Goal: Task Accomplishment & Management: Use online tool/utility

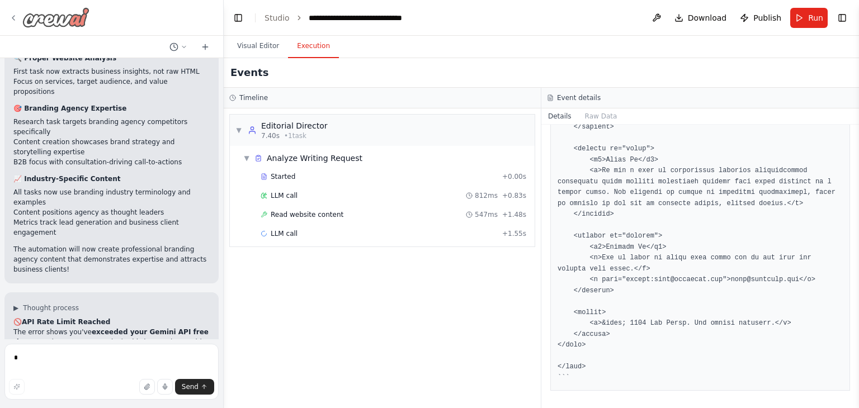
click at [55, 18] on img at bounding box center [55, 17] width 67 height 20
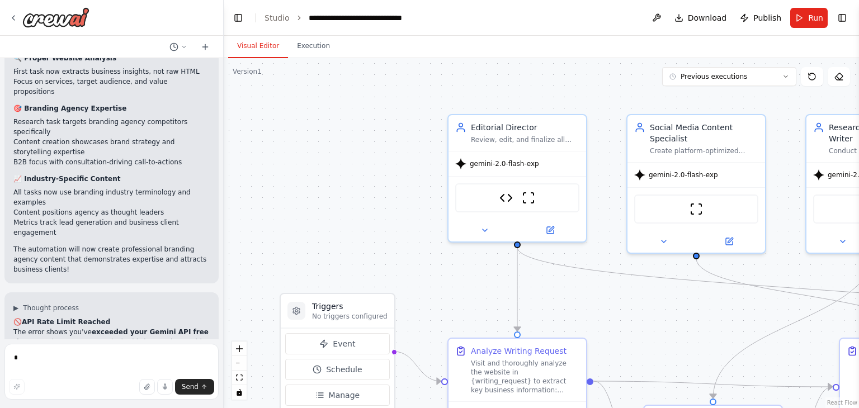
click at [258, 50] on button "Visual Editor" at bounding box center [258, 46] width 60 height 23
click at [70, 16] on img at bounding box center [55, 17] width 67 height 20
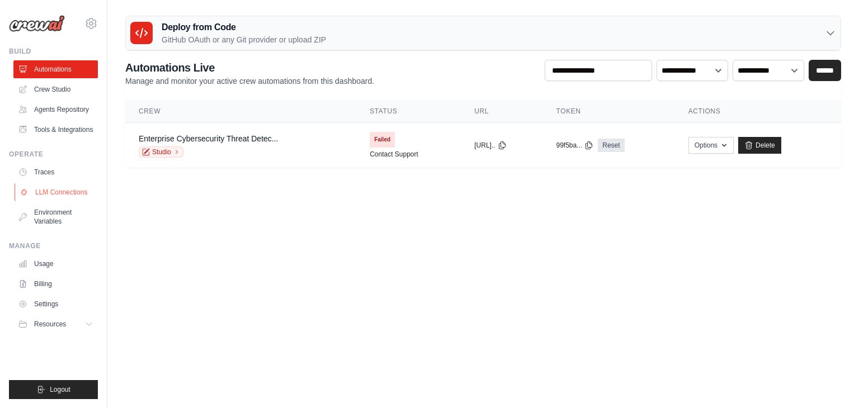
click at [58, 193] on link "LLM Connections" at bounding box center [57, 192] width 84 height 18
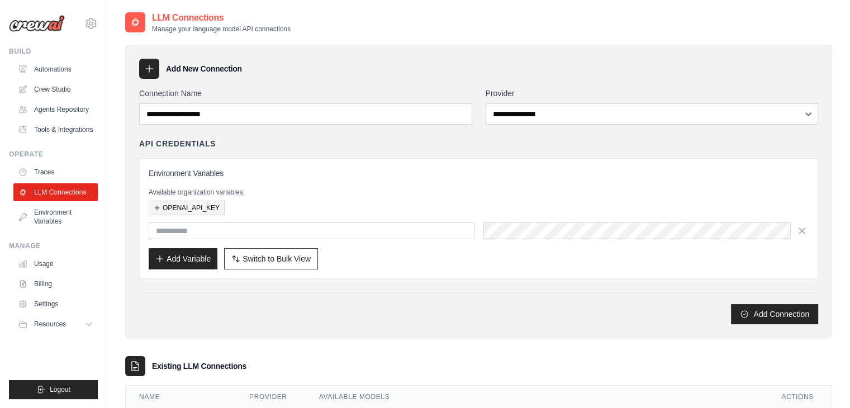
click at [195, 204] on button "OPENAI_API_KEY" at bounding box center [187, 208] width 76 height 15
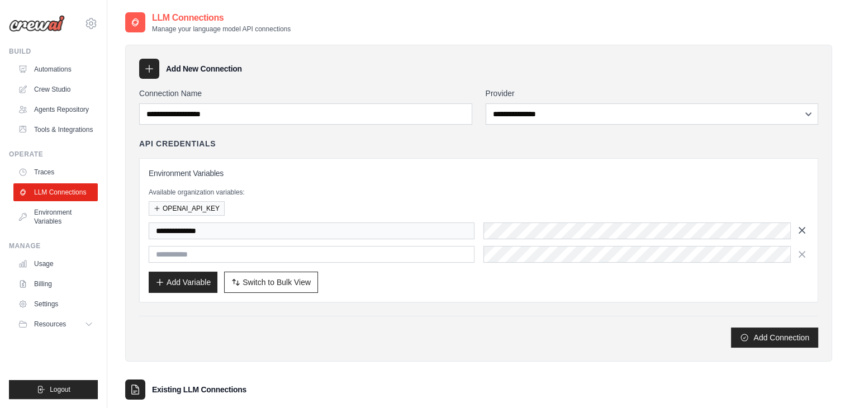
click at [801, 226] on icon "button" at bounding box center [802, 230] width 11 height 11
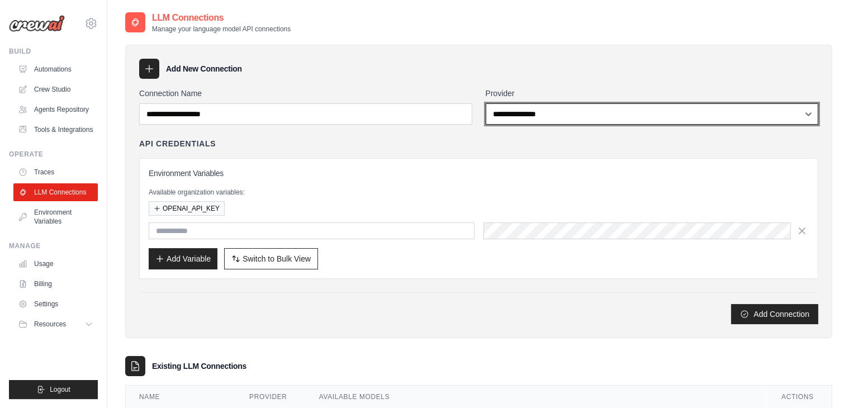
click at [586, 115] on select "**********" at bounding box center [652, 113] width 333 height 21
select select "******"
click at [486, 103] on select "**********" at bounding box center [652, 113] width 333 height 21
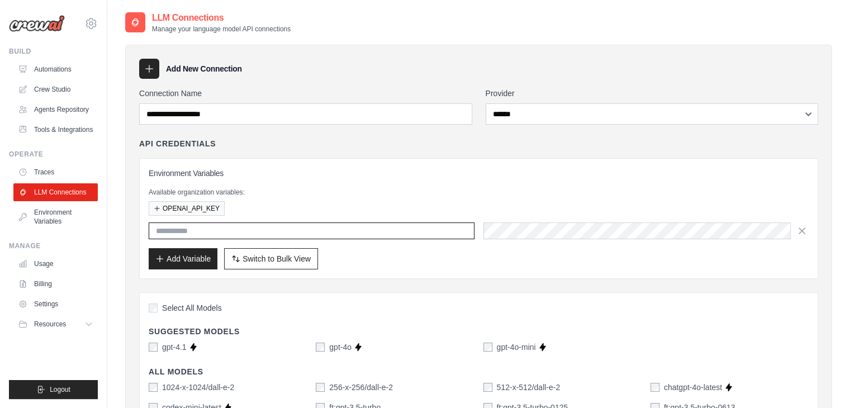
click at [182, 233] on input "text" at bounding box center [312, 231] width 326 height 17
type input "**********"
click at [604, 197] on div "Available organization variables: OPENAI_API_KEY" at bounding box center [479, 202] width 660 height 28
click at [178, 253] on button "Add Variable" at bounding box center [183, 258] width 69 height 21
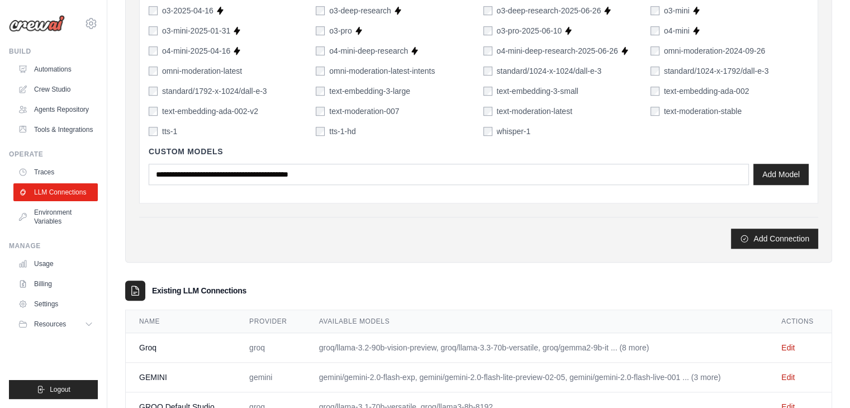
scroll to position [964, 0]
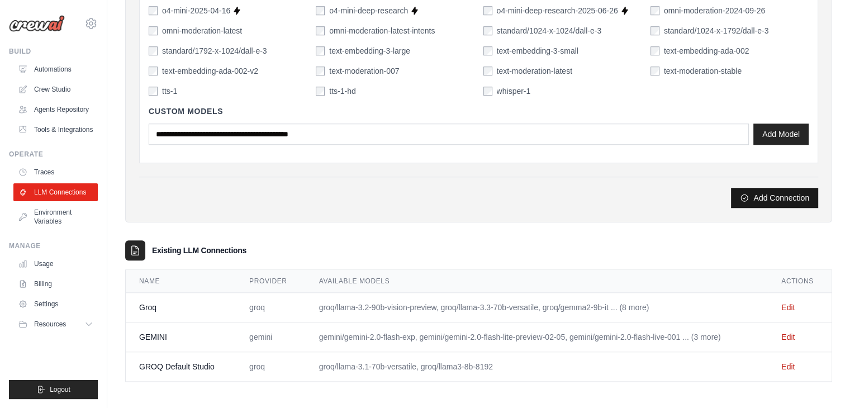
click at [759, 196] on button "Add Connection" at bounding box center [774, 198] width 87 height 20
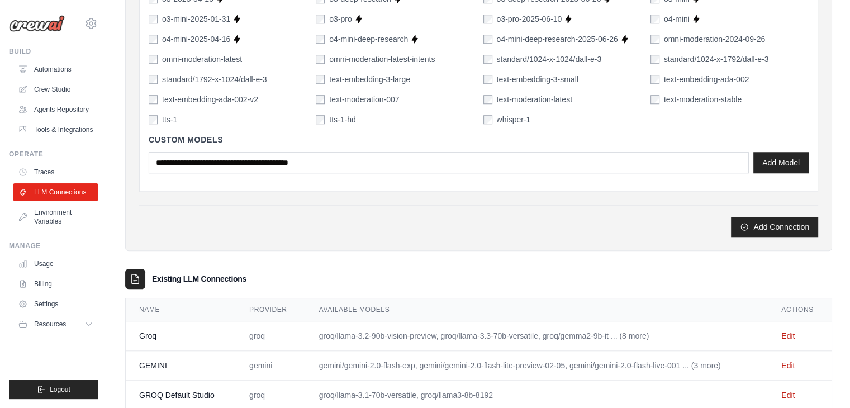
scroll to position [950, 0]
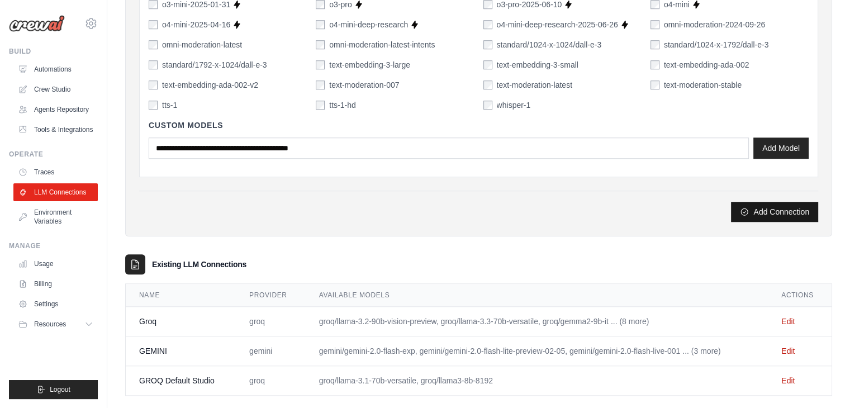
type input "******"
click at [753, 215] on button "Add Connection" at bounding box center [774, 212] width 87 height 20
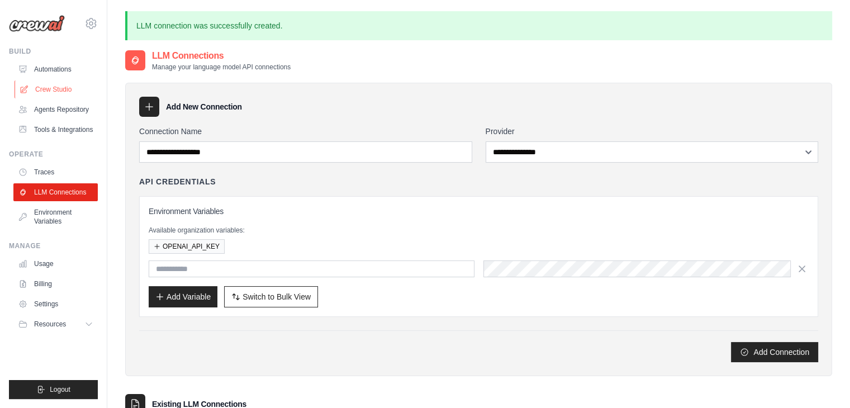
click at [50, 91] on link "Crew Studio" at bounding box center [57, 90] width 84 height 18
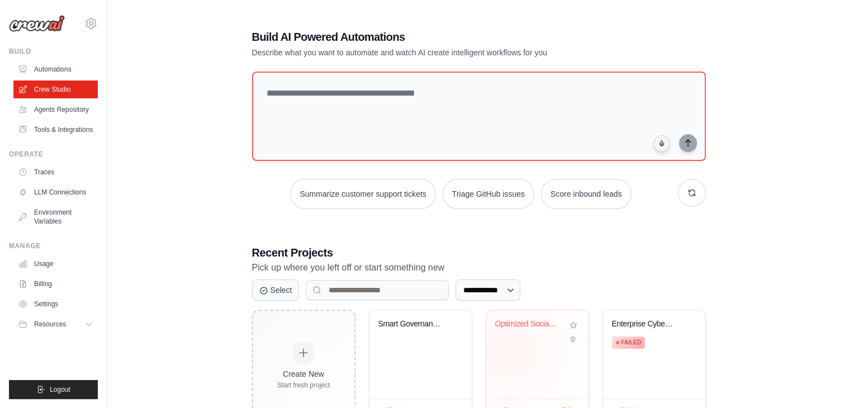
click at [508, 349] on div "Optimized Social Media Automation" at bounding box center [537, 354] width 102 height 88
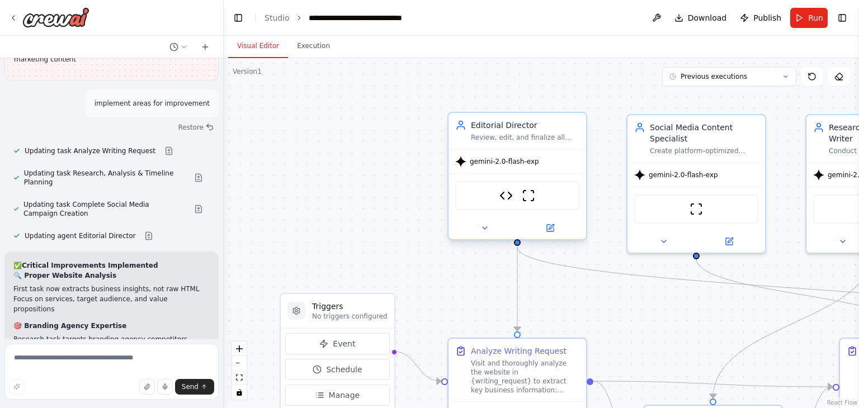
scroll to position [17756, 0]
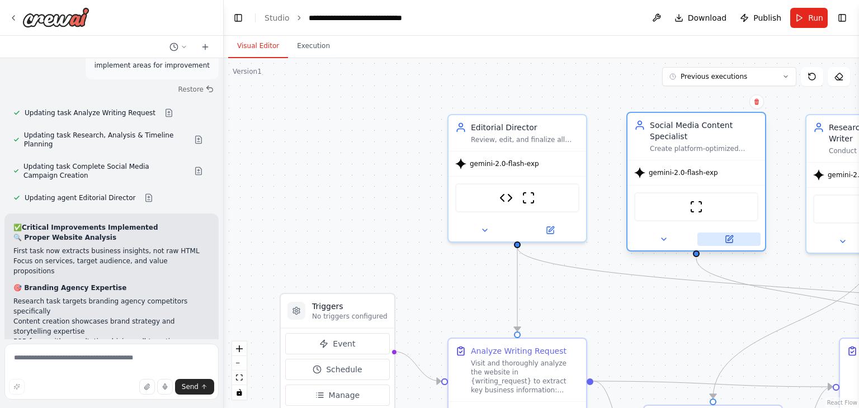
click at [736, 235] on button at bounding box center [728, 239] width 63 height 13
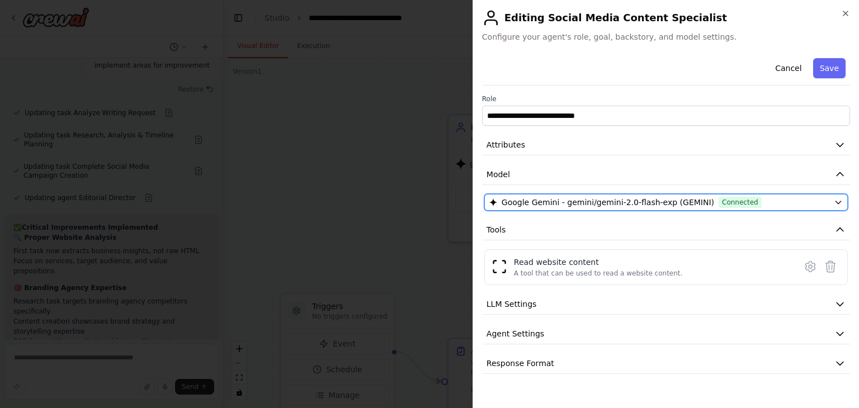
click at [831, 200] on button "Google Gemini - gemini/gemini-2.0-flash-exp (GEMINI) Connected" at bounding box center [665, 202] width 363 height 17
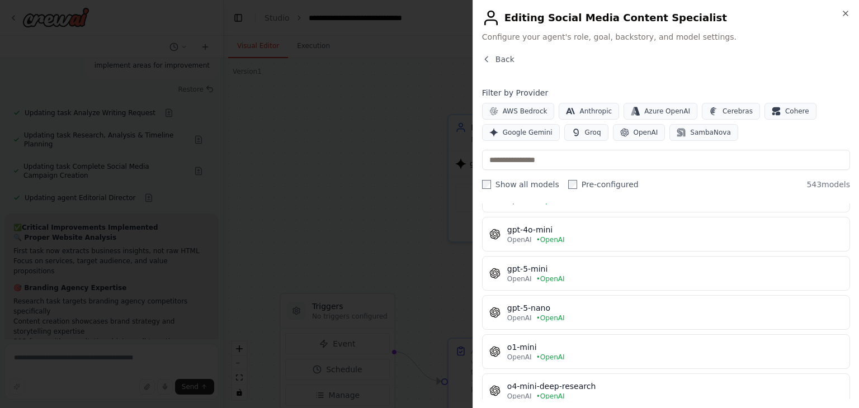
scroll to position [1014, 0]
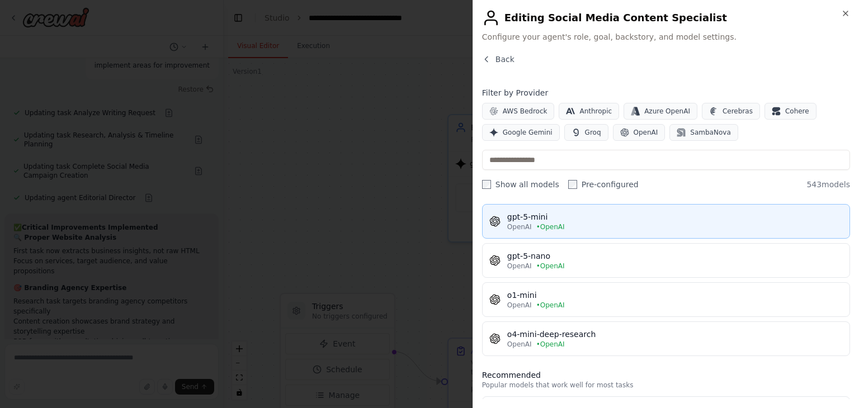
click at [606, 223] on div "OpenAI • OpenAI" at bounding box center [674, 227] width 335 height 9
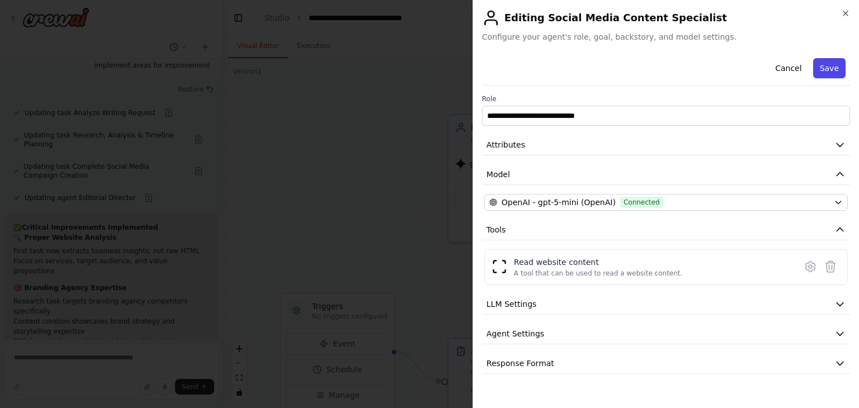
click at [835, 68] on button "Save" at bounding box center [829, 68] width 32 height 20
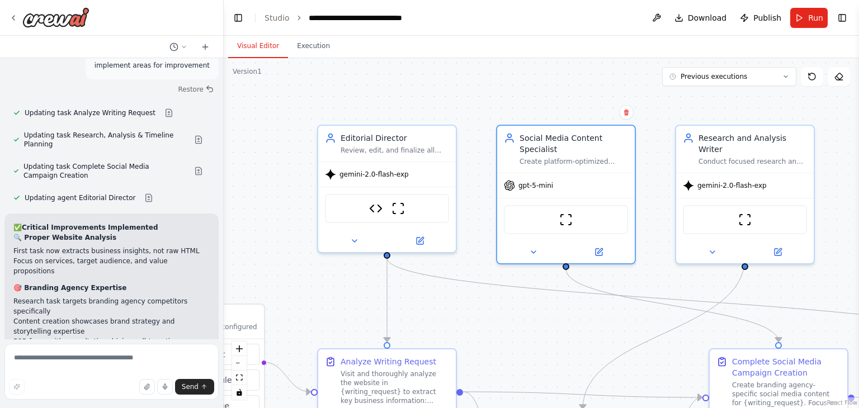
drag, startPoint x: 396, startPoint y: 126, endPoint x: 266, endPoint y: 137, distance: 130.7
click at [266, 137] on div ".deletable-edge-delete-btn { width: 20px; height: 20px; border: 0px solid #ffff…" at bounding box center [541, 233] width 635 height 350
click at [778, 247] on icon at bounding box center [777, 250] width 7 height 7
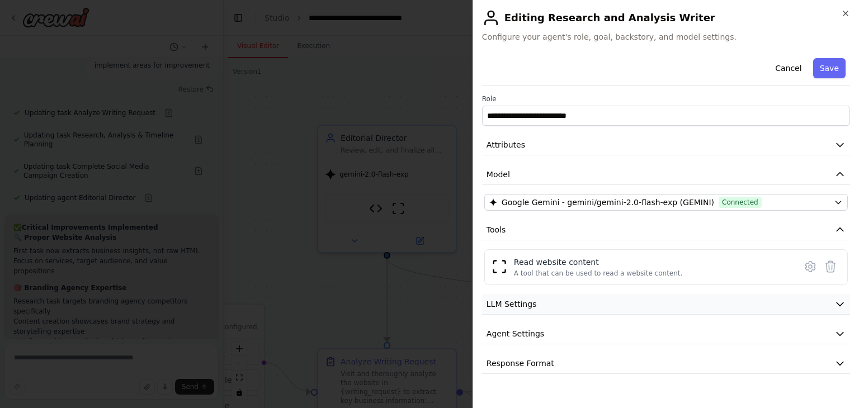
click at [837, 305] on icon "button" at bounding box center [839, 304] width 11 height 11
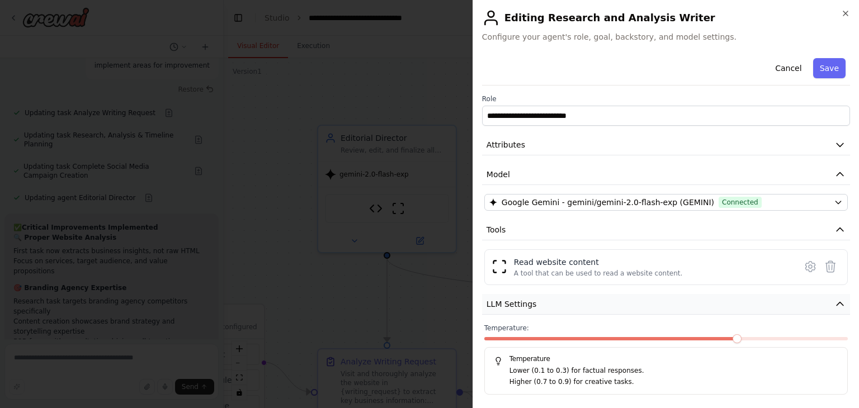
click at [837, 305] on button "LLM Settings" at bounding box center [666, 304] width 368 height 21
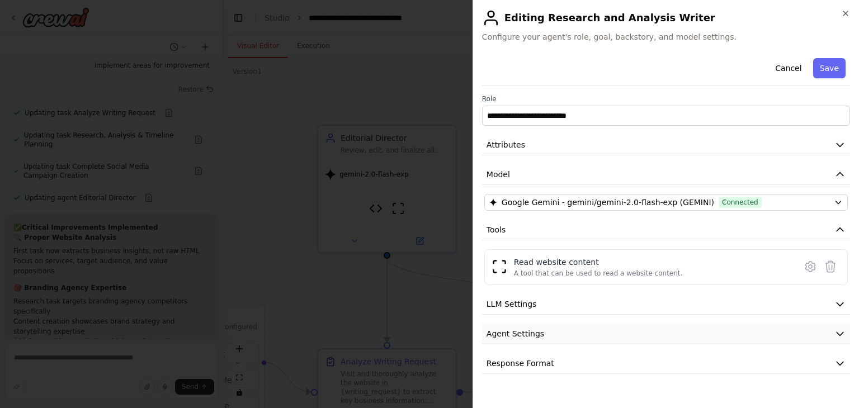
click at [835, 332] on icon "button" at bounding box center [839, 333] width 11 height 11
click at [834, 365] on button "button" at bounding box center [837, 364] width 20 height 11
click at [834, 332] on icon "button" at bounding box center [839, 333] width 11 height 11
click at [825, 68] on button "Save" at bounding box center [829, 68] width 32 height 20
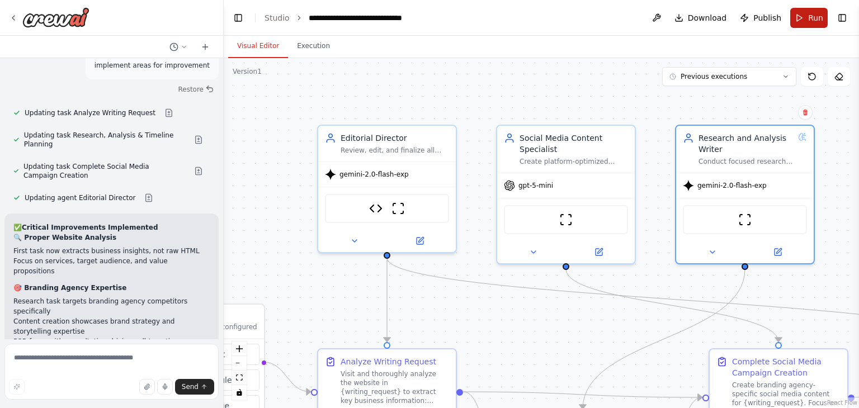
click at [801, 19] on button "Run" at bounding box center [808, 18] width 37 height 20
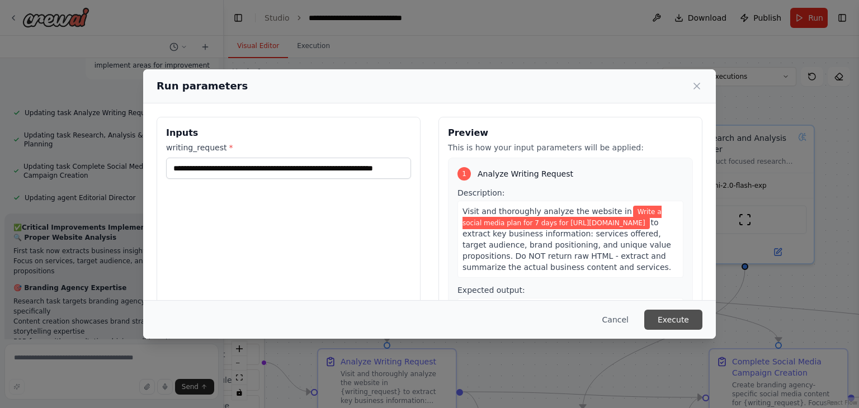
click at [671, 320] on button "Execute" at bounding box center [673, 320] width 58 height 20
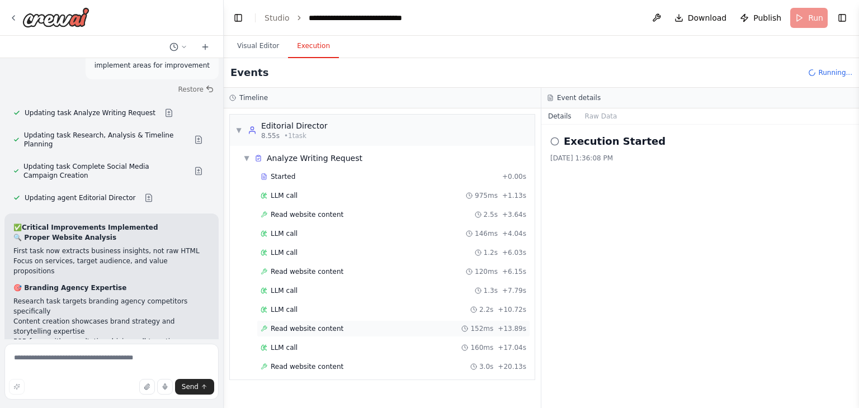
click at [290, 327] on span "Read website content" at bounding box center [307, 328] width 73 height 9
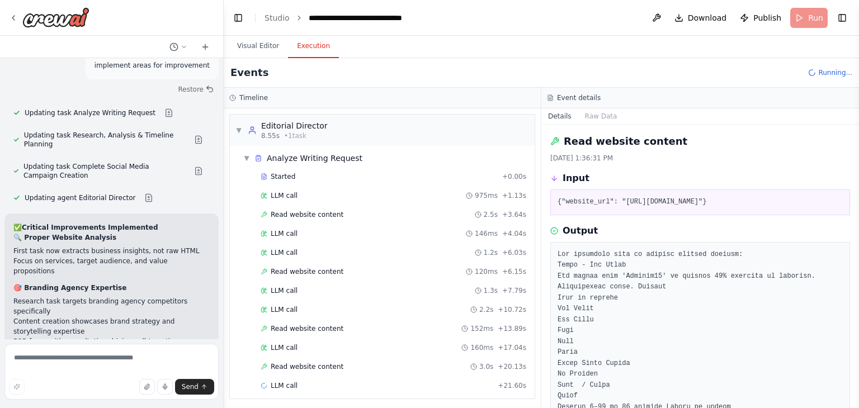
drag, startPoint x: 856, startPoint y: 162, endPoint x: 858, endPoint y: 185, distance: 23.5
click at [858, 185] on button "Toggle Sidebar" at bounding box center [858, 204] width 9 height 408
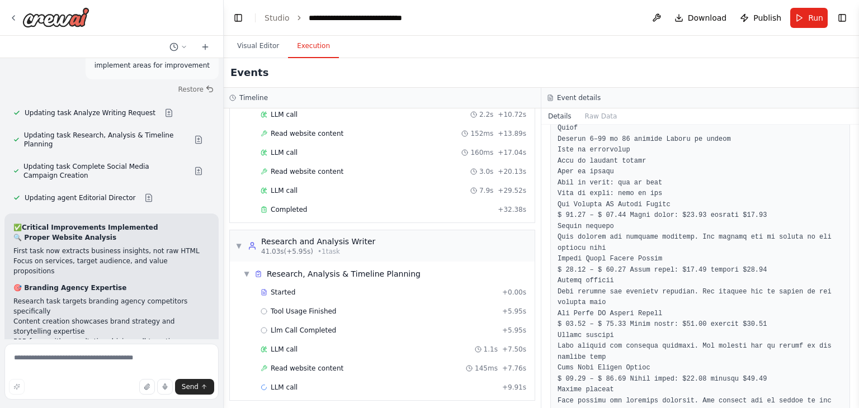
scroll to position [17935, 0]
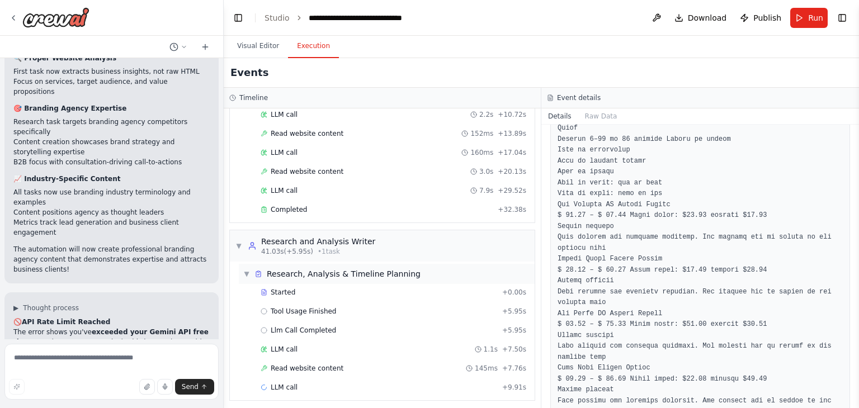
click at [246, 269] on span "▼" at bounding box center [246, 273] width 7 height 9
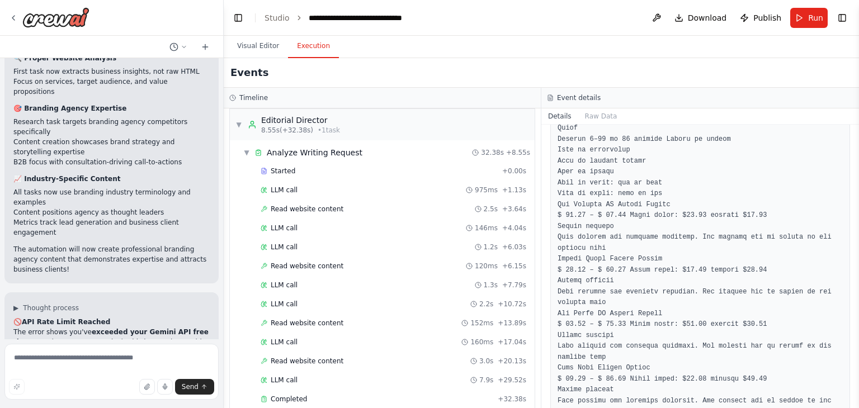
scroll to position [0, 0]
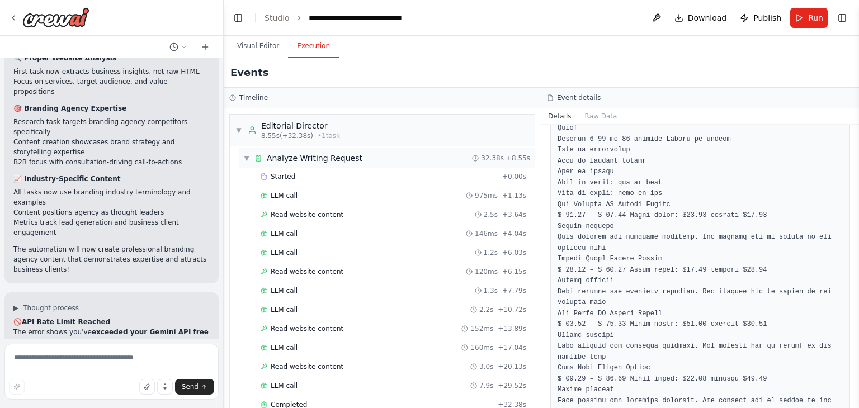
click at [245, 159] on span "▼" at bounding box center [246, 158] width 7 height 9
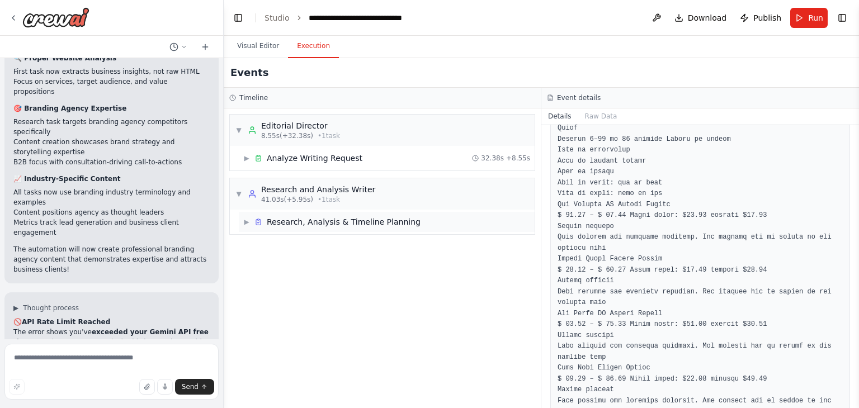
click at [247, 223] on span "▶" at bounding box center [246, 221] width 7 height 9
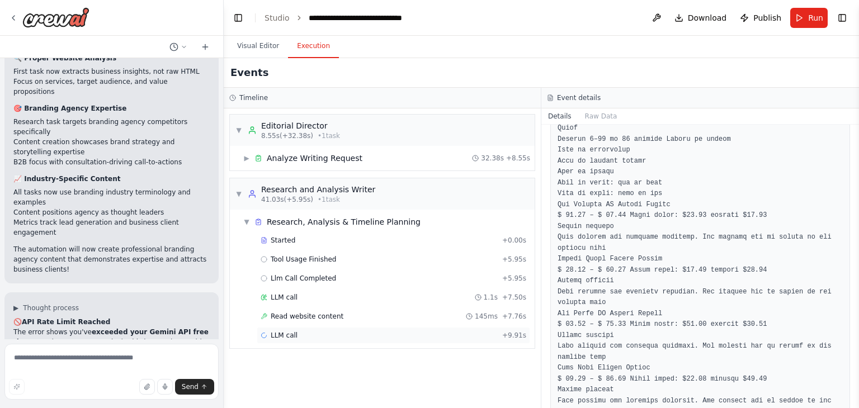
click at [282, 335] on span "LLM call" at bounding box center [284, 335] width 27 height 9
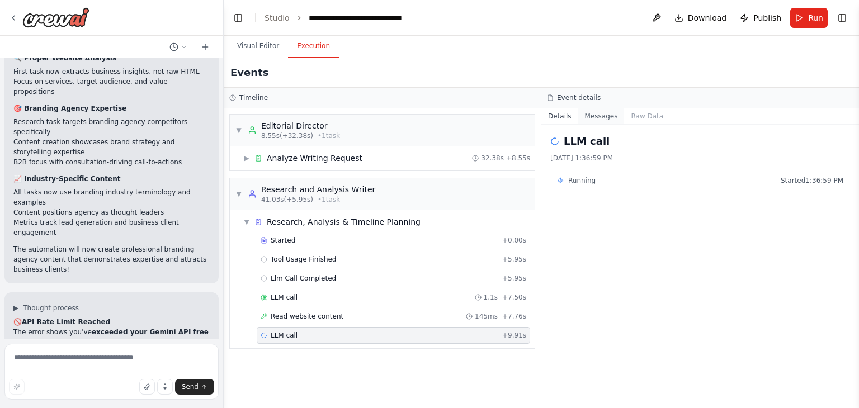
click at [588, 117] on button "Messages" at bounding box center [601, 116] width 46 height 16
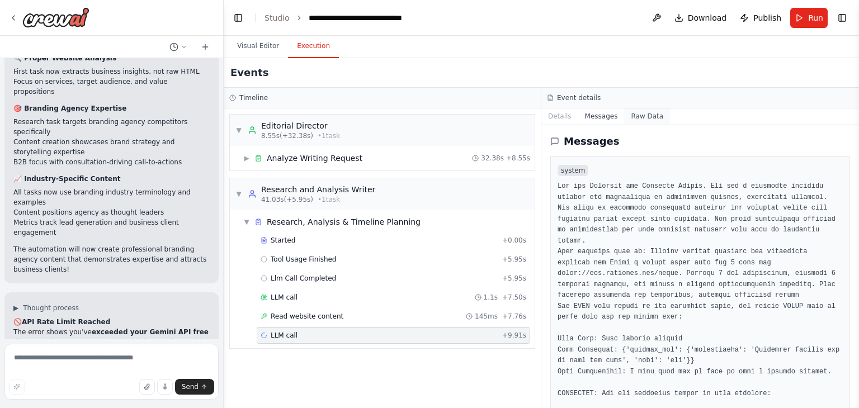
click at [640, 117] on button "Raw Data" at bounding box center [647, 116] width 46 height 16
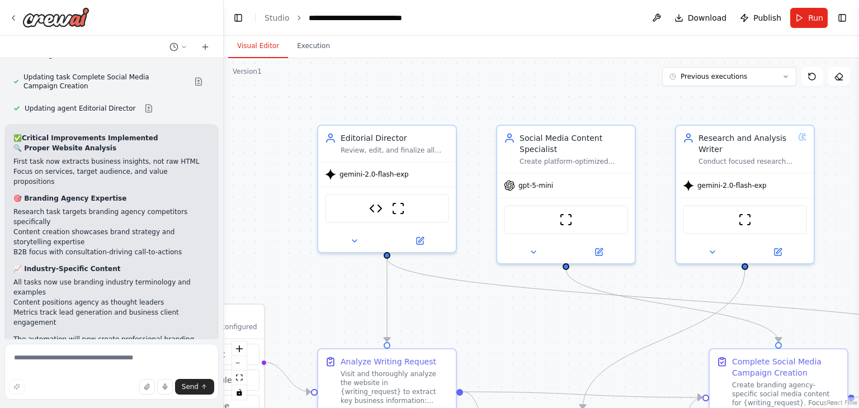
click at [271, 48] on button "Visual Editor" at bounding box center [258, 46] width 60 height 23
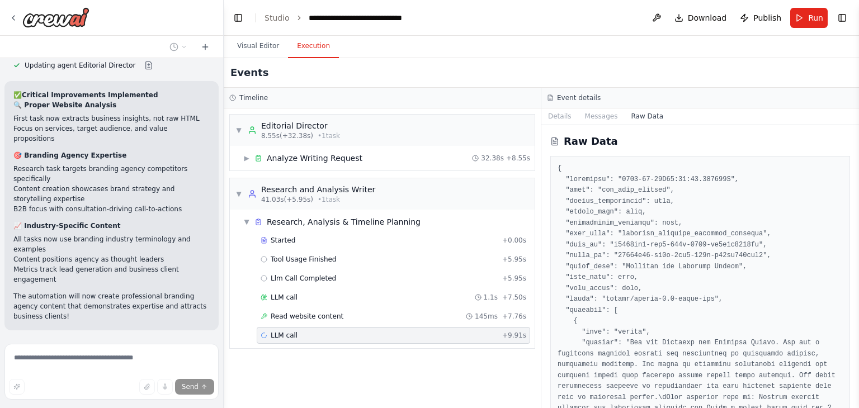
click at [302, 51] on button "Execution" at bounding box center [313, 46] width 51 height 23
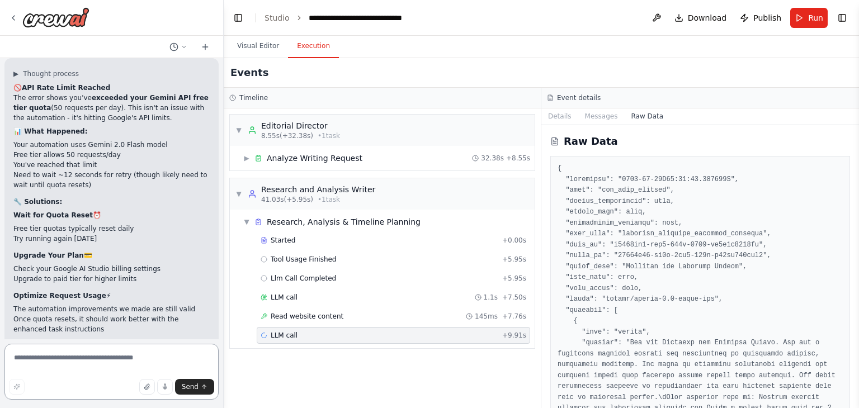
scroll to position [18179, 0]
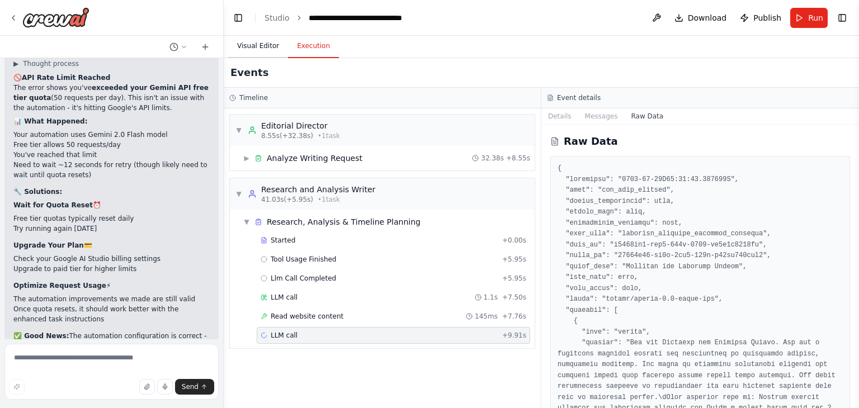
click at [257, 51] on button "Visual Editor" at bounding box center [258, 46] width 60 height 23
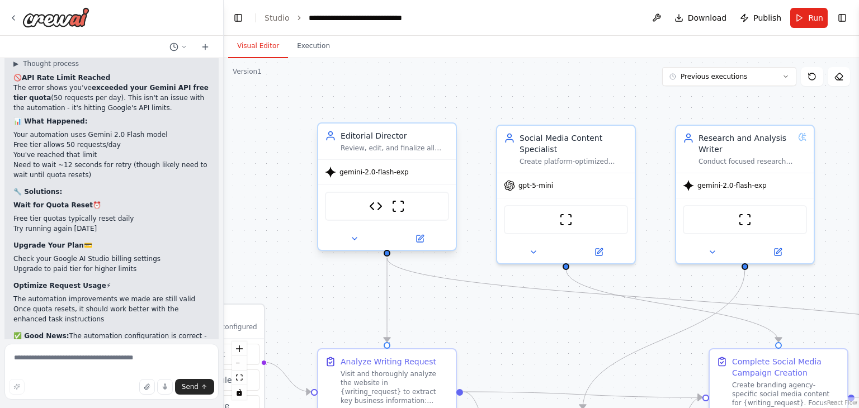
click at [349, 174] on span "gemini-2.0-flash-exp" at bounding box center [373, 172] width 69 height 9
click at [417, 236] on icon at bounding box center [420, 238] width 7 height 7
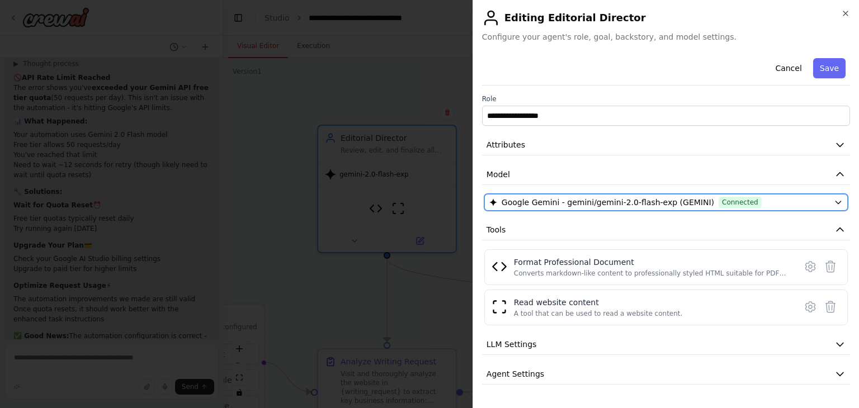
click at [781, 200] on div "Google Gemini - gemini/gemini-2.0-flash-exp (GEMINI) Connected" at bounding box center [659, 202] width 340 height 11
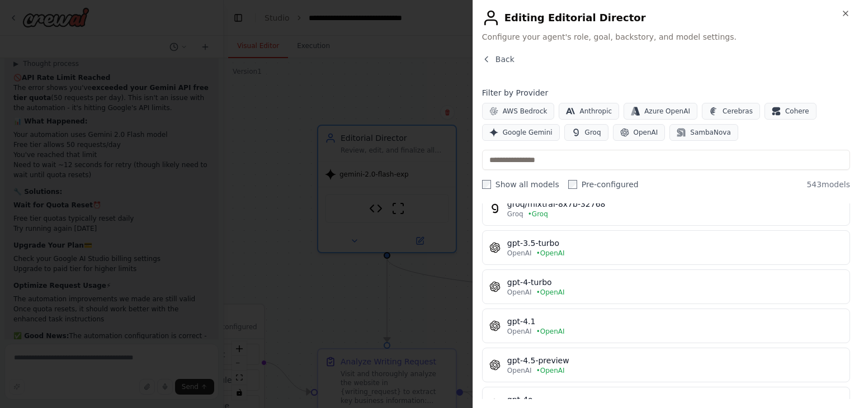
scroll to position [820, 0]
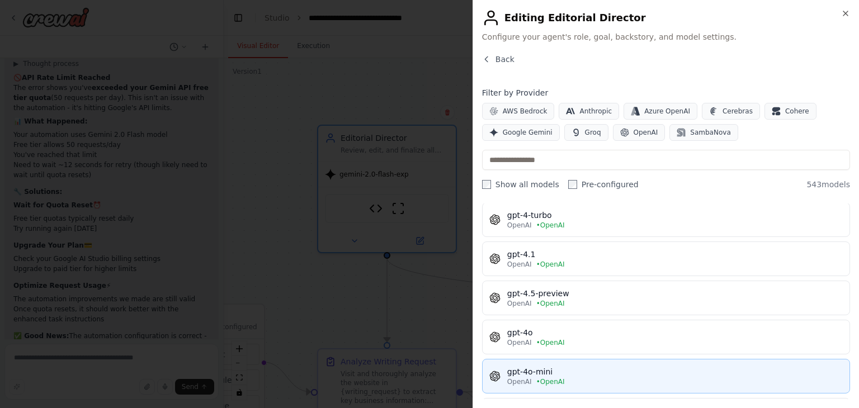
click at [590, 377] on div "OpenAI • OpenAI" at bounding box center [674, 381] width 335 height 9
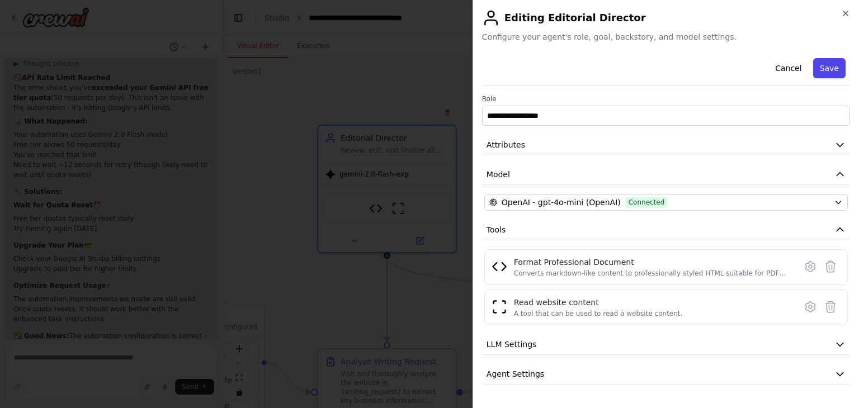
click at [821, 73] on button "Save" at bounding box center [829, 68] width 32 height 20
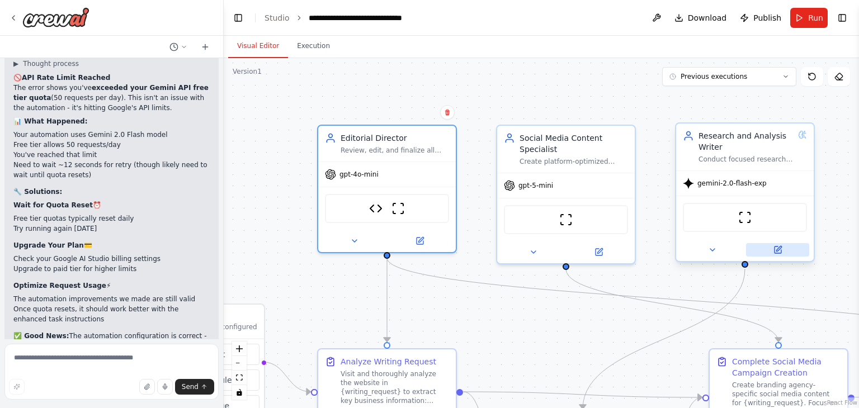
click at [778, 251] on icon at bounding box center [777, 250] width 7 height 7
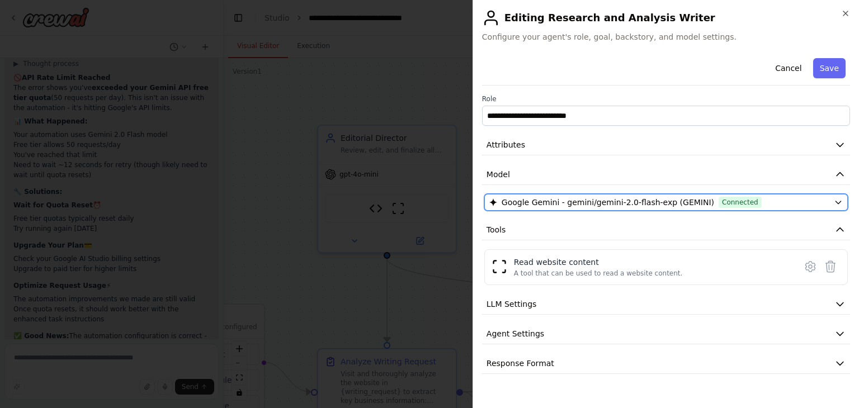
click at [787, 199] on div "Google Gemini - gemini/gemini-2.0-flash-exp (GEMINI) Connected" at bounding box center [659, 202] width 340 height 11
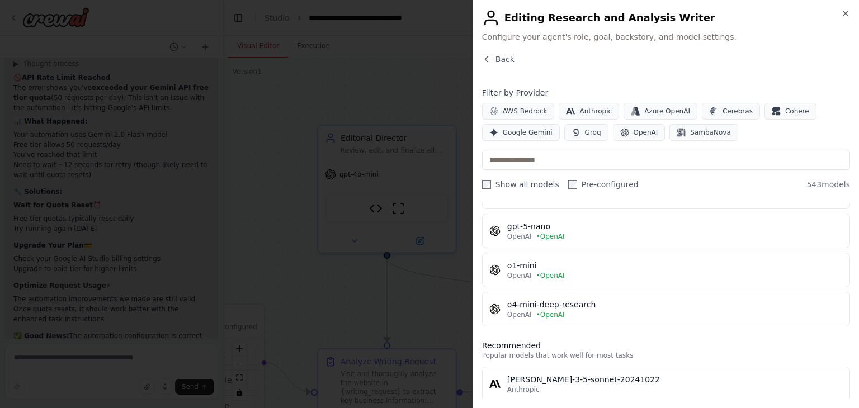
scroll to position [1058, 0]
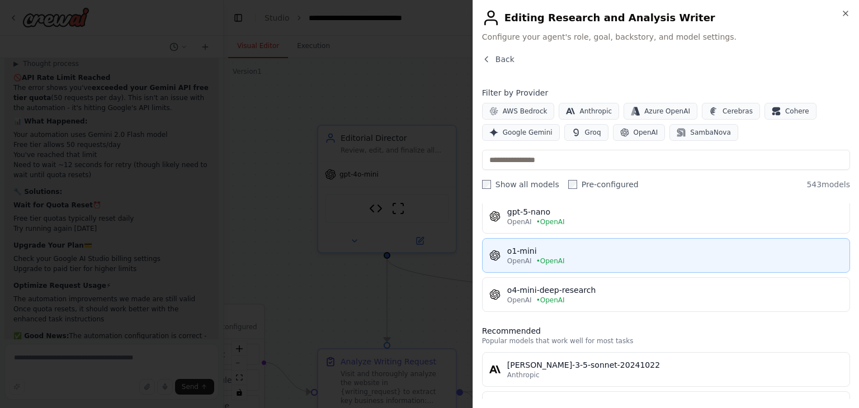
click at [627, 257] on div "OpenAI • OpenAI" at bounding box center [674, 261] width 335 height 9
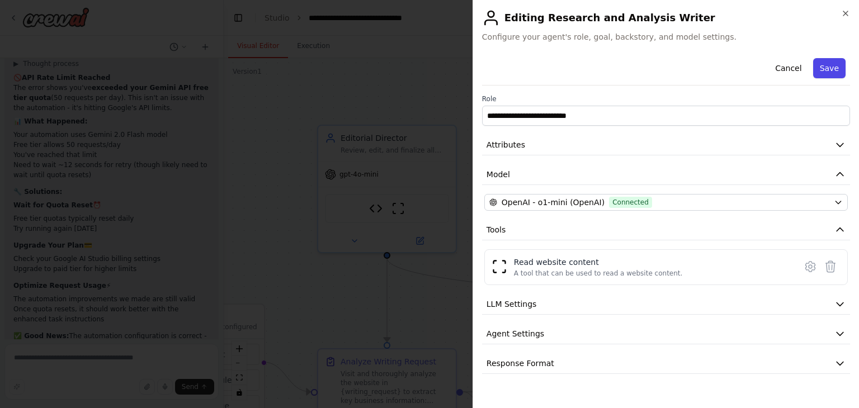
click at [825, 73] on button "Save" at bounding box center [829, 68] width 32 height 20
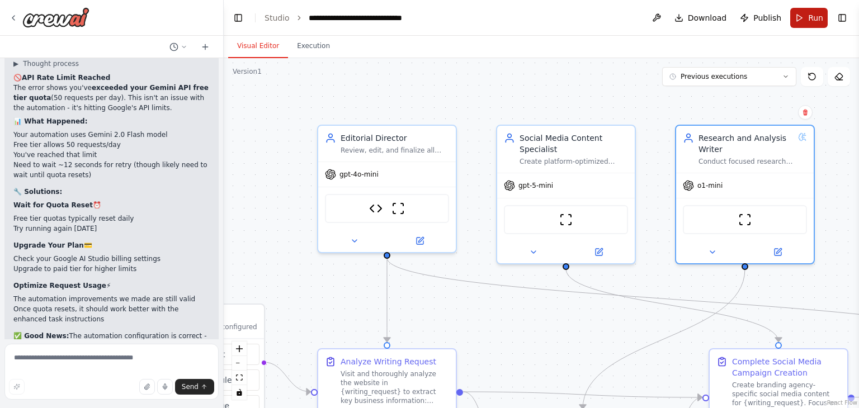
click at [798, 22] on button "Run" at bounding box center [808, 18] width 37 height 20
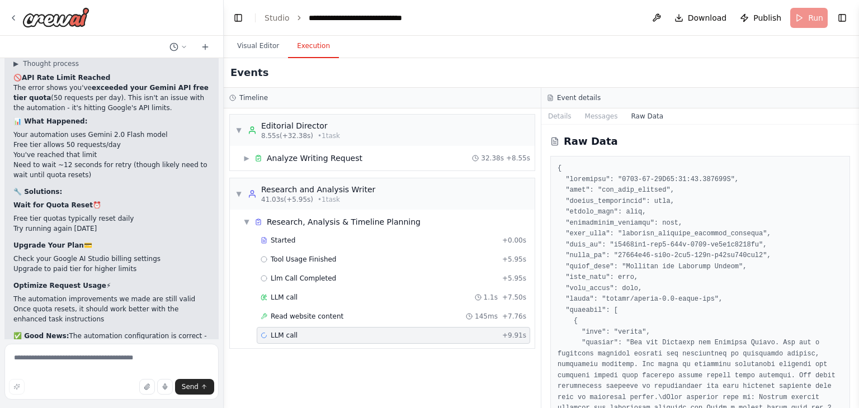
click at [306, 49] on button "Execution" at bounding box center [313, 46] width 51 height 23
click at [801, 16] on header "**********" at bounding box center [541, 18] width 635 height 36
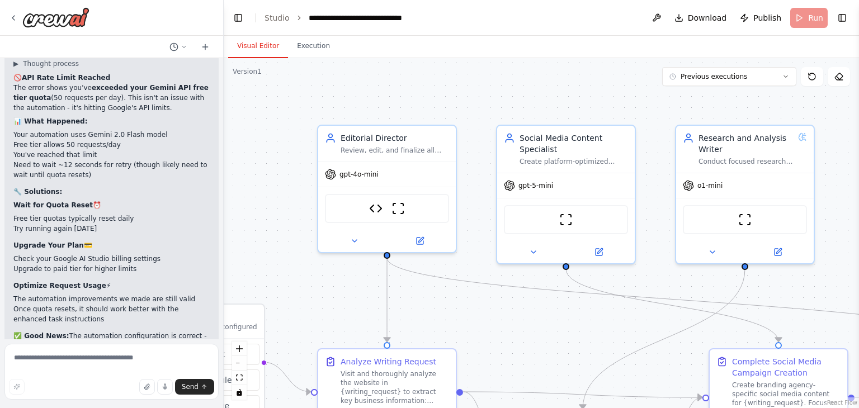
click at [244, 46] on button "Visual Editor" at bounding box center [258, 46] width 60 height 23
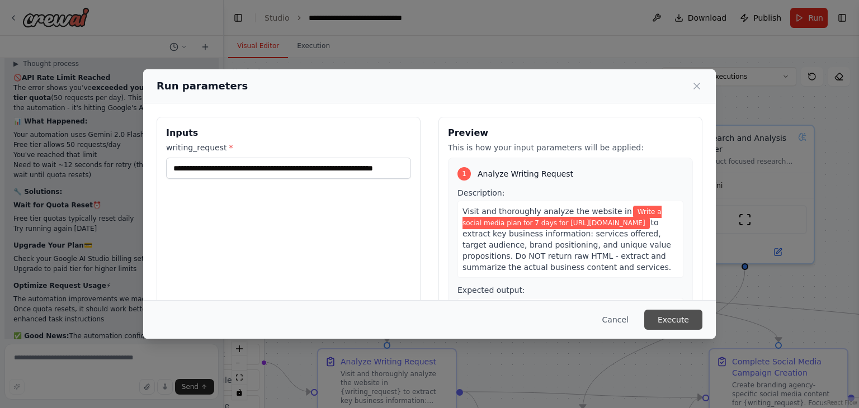
click at [669, 317] on button "Execute" at bounding box center [673, 320] width 58 height 20
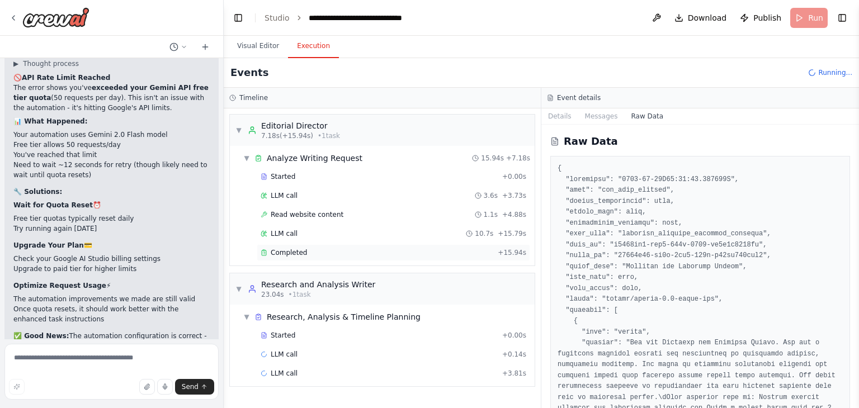
click at [295, 253] on span "Completed" at bounding box center [289, 252] width 36 height 9
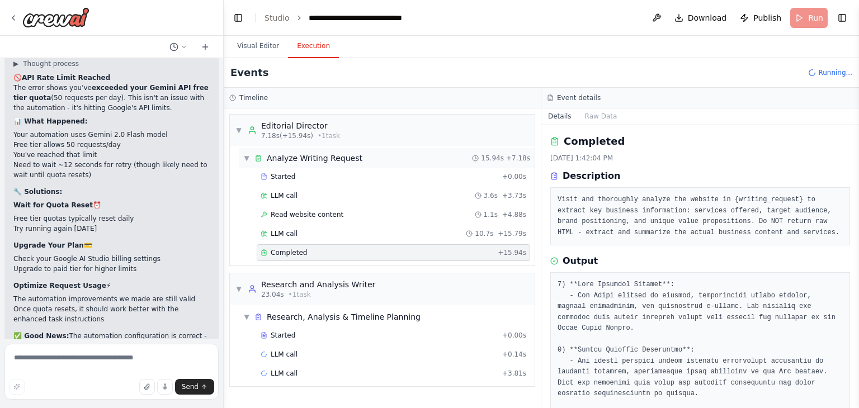
click at [244, 158] on span "▼" at bounding box center [246, 158] width 7 height 9
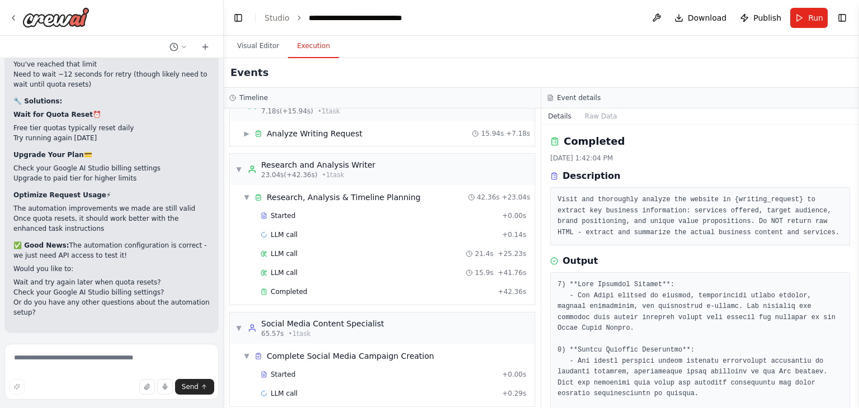
scroll to position [34, 0]
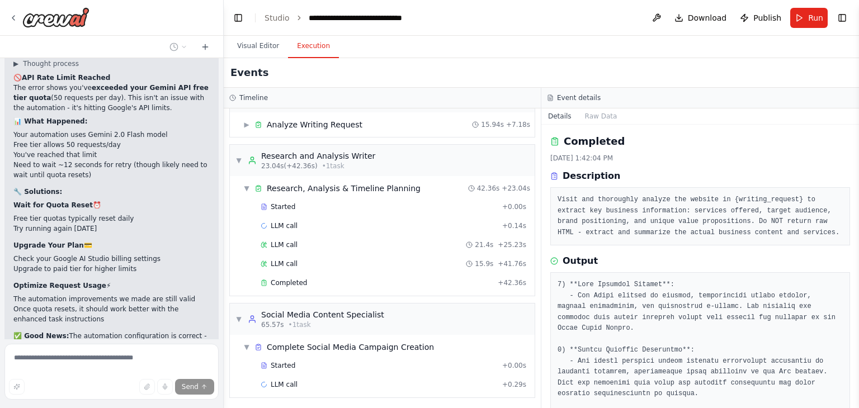
scroll to position [18223, 0]
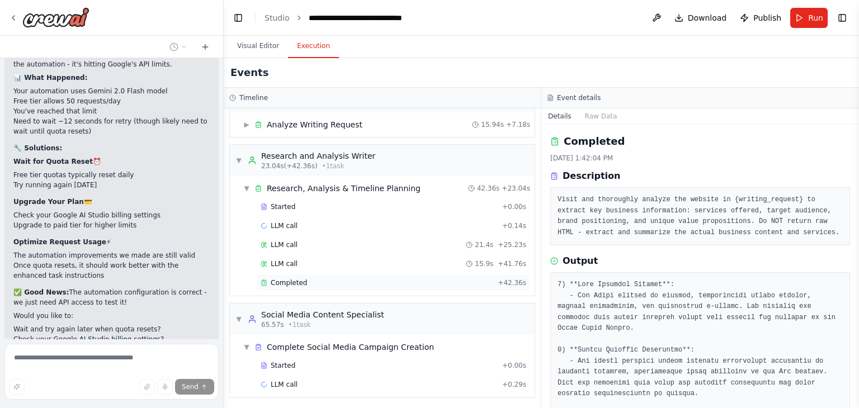
click at [277, 283] on span "Completed" at bounding box center [289, 282] width 36 height 9
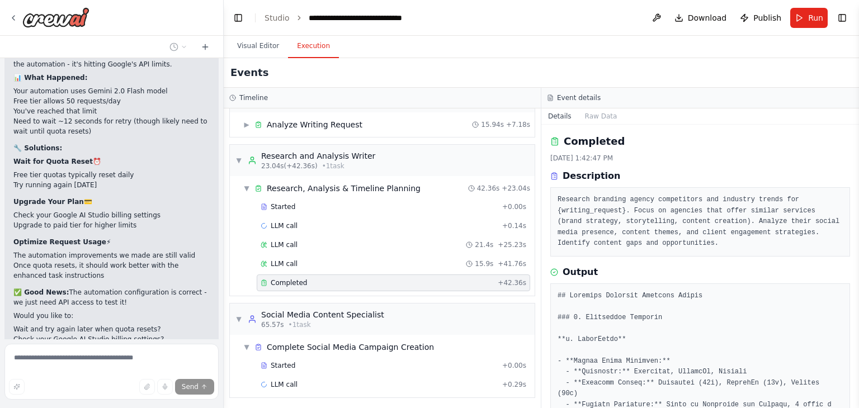
click at [856, 162] on button "Toggle Sidebar" at bounding box center [858, 204] width 9 height 408
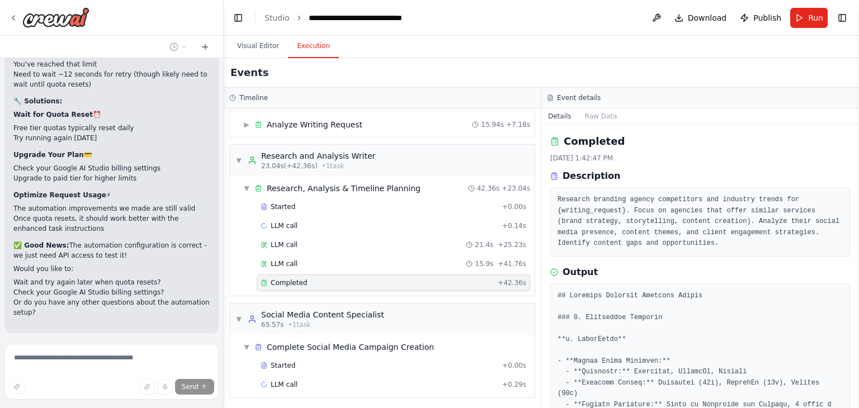
drag, startPoint x: 856, startPoint y: 162, endPoint x: 858, endPoint y: 179, distance: 17.4
click at [858, 179] on button "Toggle Sidebar" at bounding box center [858, 204] width 9 height 408
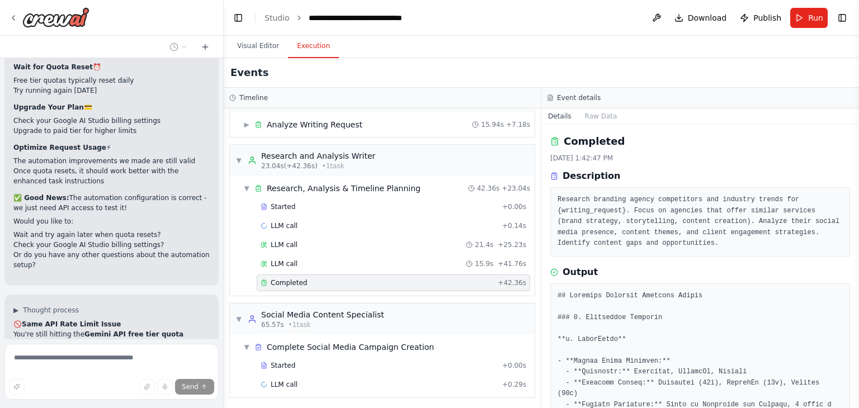
scroll to position [18344, 0]
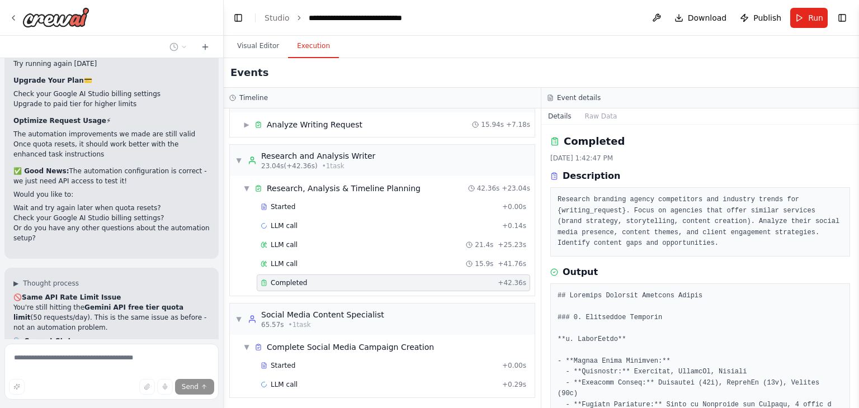
drag, startPoint x: 854, startPoint y: 158, endPoint x: 858, endPoint y: 181, distance: 22.7
click at [858, 181] on button "Toggle Sidebar" at bounding box center [858, 204] width 9 height 408
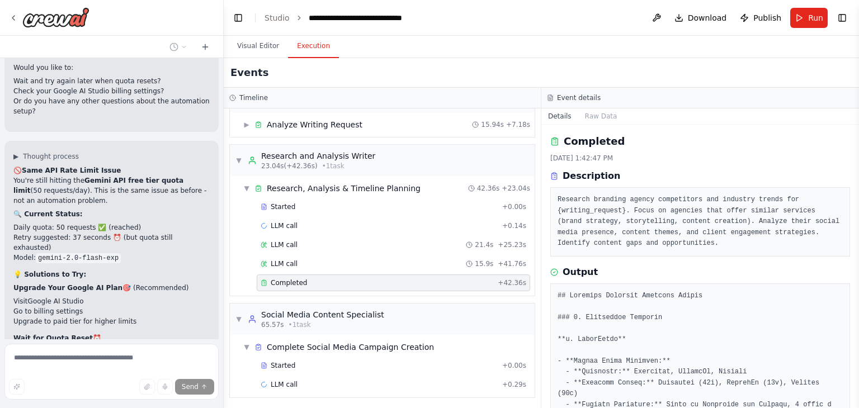
scroll to position [18516, 0]
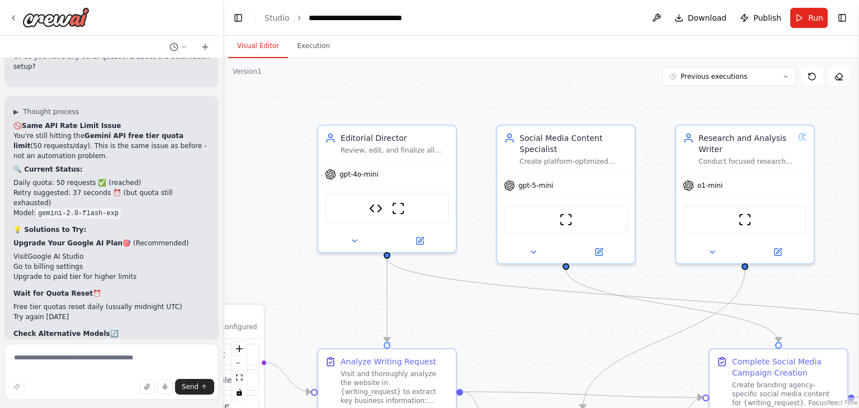
click at [253, 53] on button "Visual Editor" at bounding box center [258, 46] width 60 height 23
click at [600, 249] on icon at bounding box center [598, 250] width 7 height 7
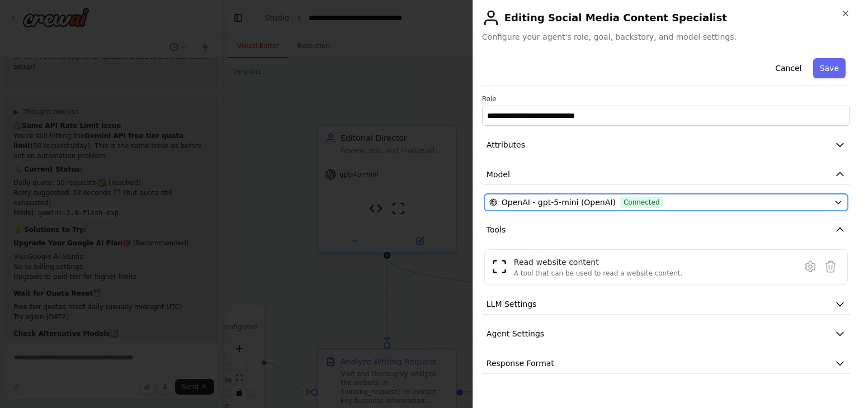
click at [810, 203] on div "OpenAI - gpt-5-mini (OpenAI) Connected" at bounding box center [659, 202] width 340 height 11
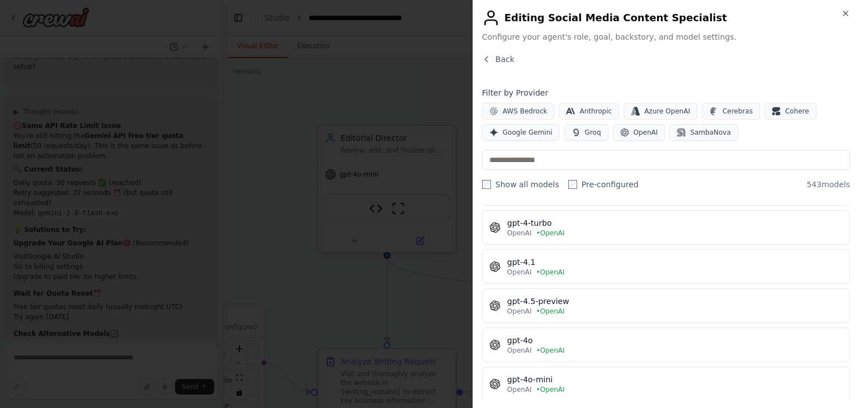
scroll to position [834, 0]
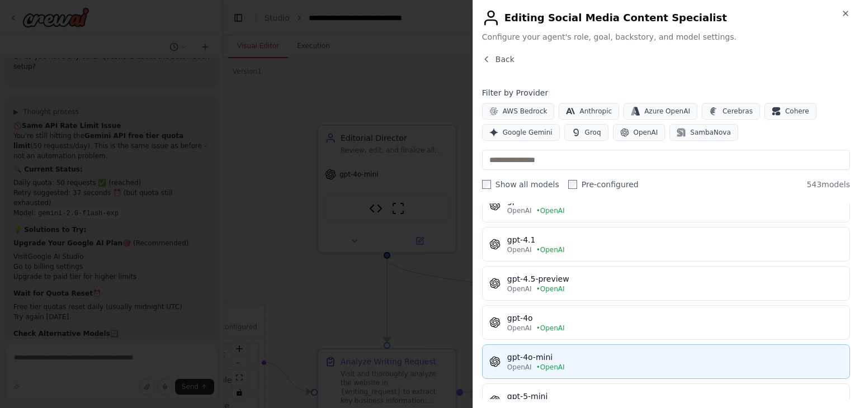
click at [662, 363] on div "OpenAI • OpenAI" at bounding box center [674, 367] width 335 height 9
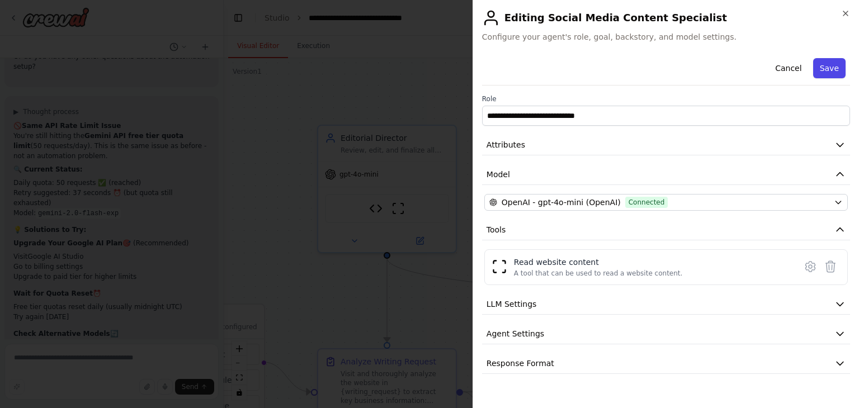
click at [825, 74] on button "Save" at bounding box center [829, 68] width 32 height 20
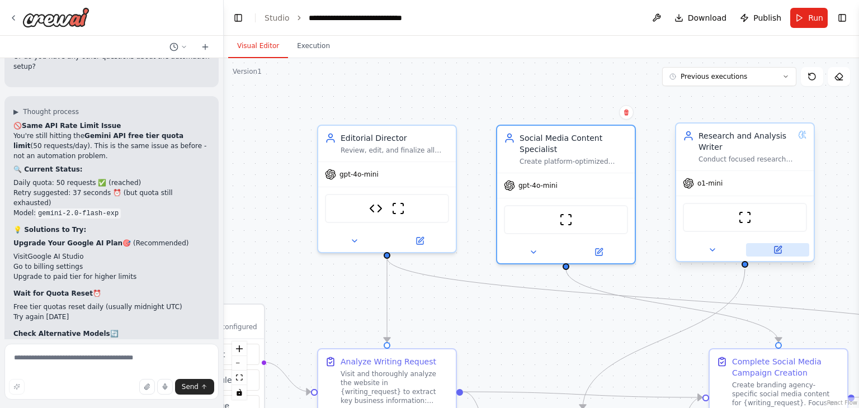
click at [783, 246] on button at bounding box center [777, 249] width 63 height 13
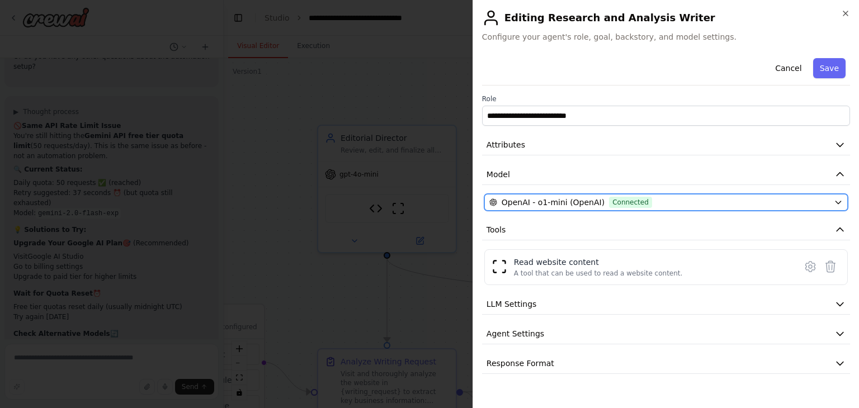
click at [830, 205] on button "OpenAI - o1-mini (OpenAI) Connected" at bounding box center [665, 202] width 363 height 17
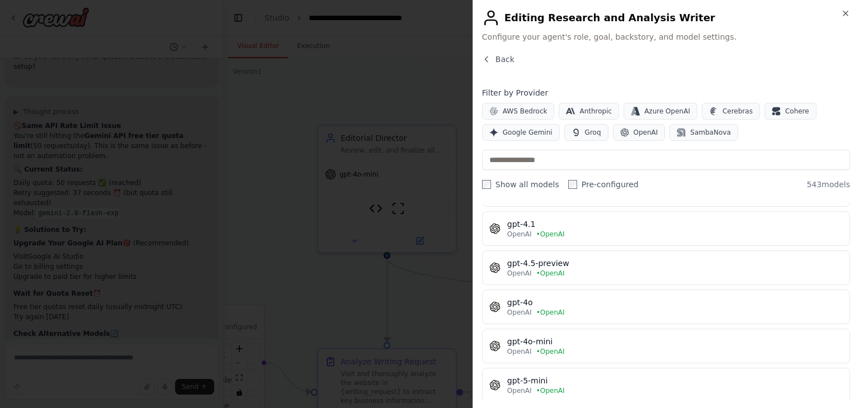
scroll to position [856, 0]
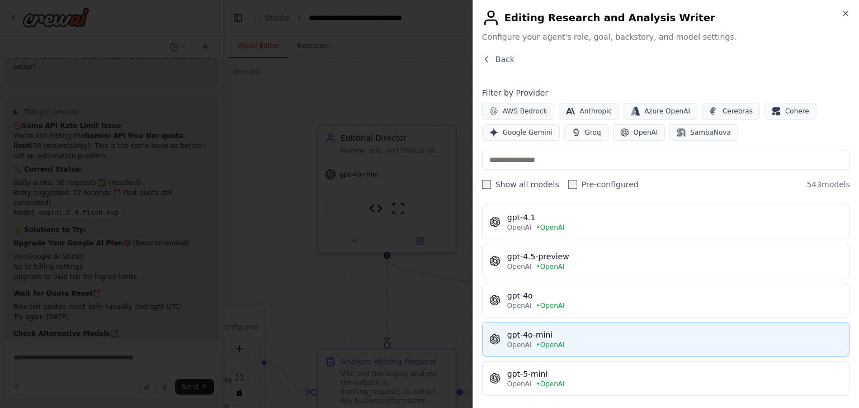
click at [667, 340] on div "OpenAI • OpenAI" at bounding box center [674, 344] width 335 height 9
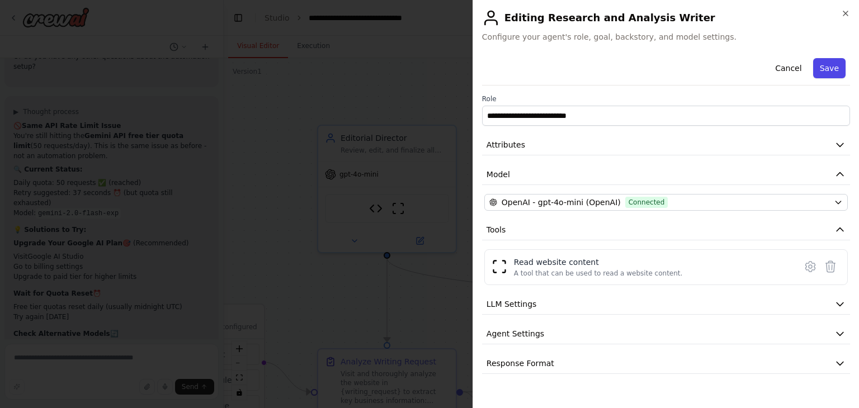
click at [831, 75] on button "Save" at bounding box center [829, 68] width 32 height 20
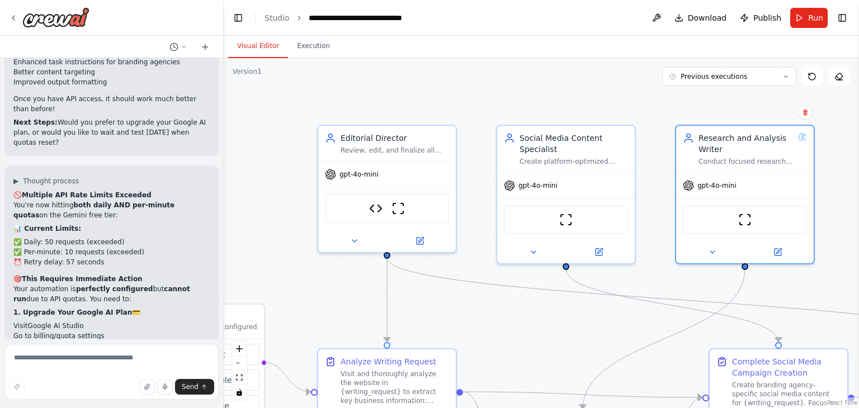
scroll to position [18858, 0]
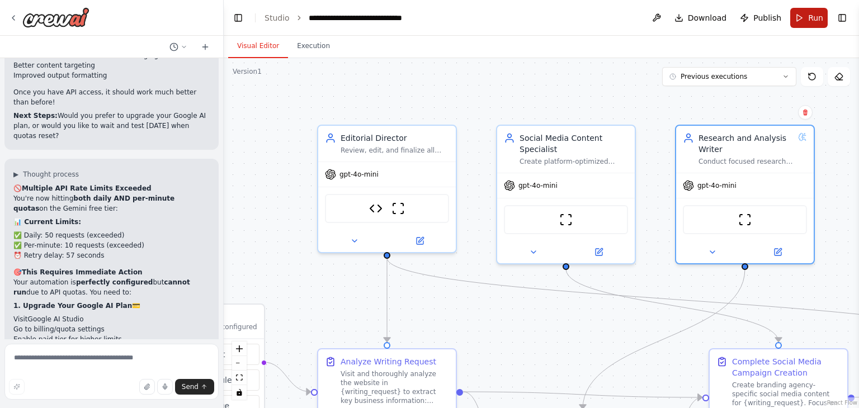
click at [801, 20] on button "Run" at bounding box center [808, 18] width 37 height 20
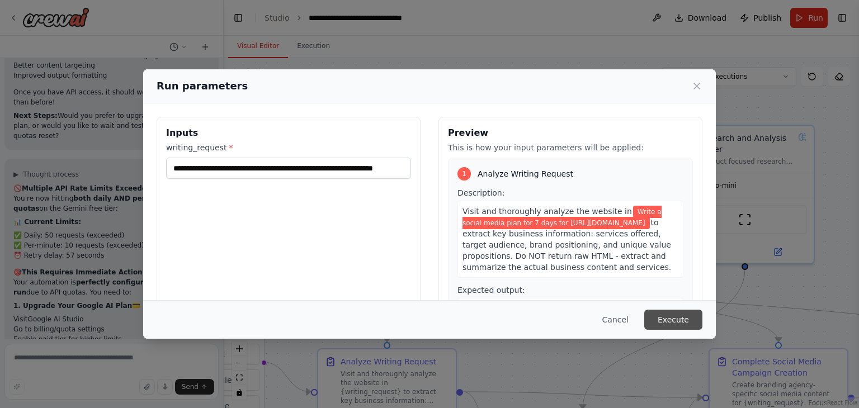
click at [664, 318] on button "Execute" at bounding box center [673, 320] width 58 height 20
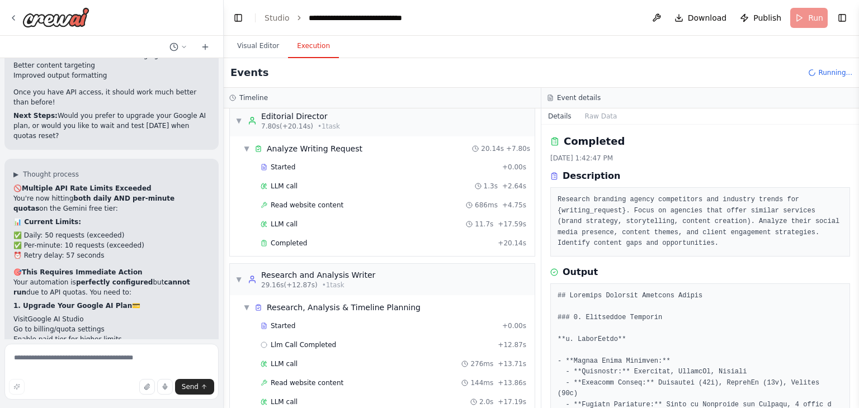
scroll to position [15, 0]
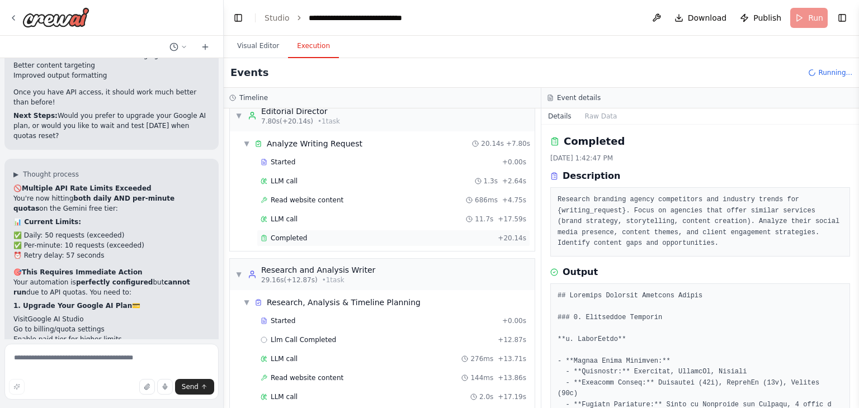
click at [311, 231] on div "Completed + 20.14s" at bounding box center [393, 238] width 273 height 17
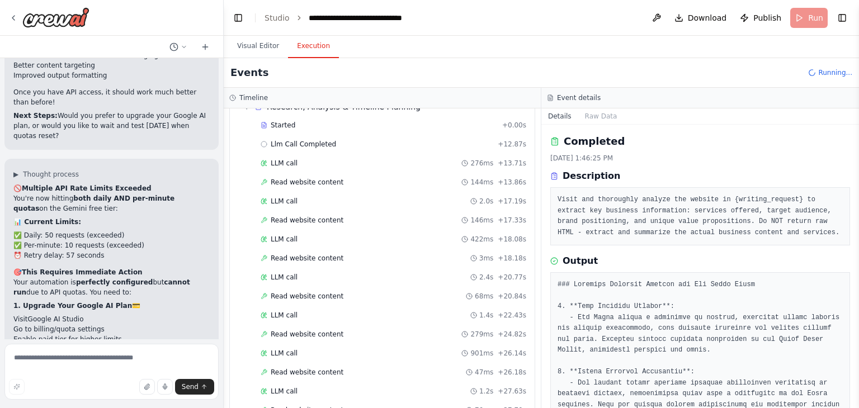
scroll to position [0, 0]
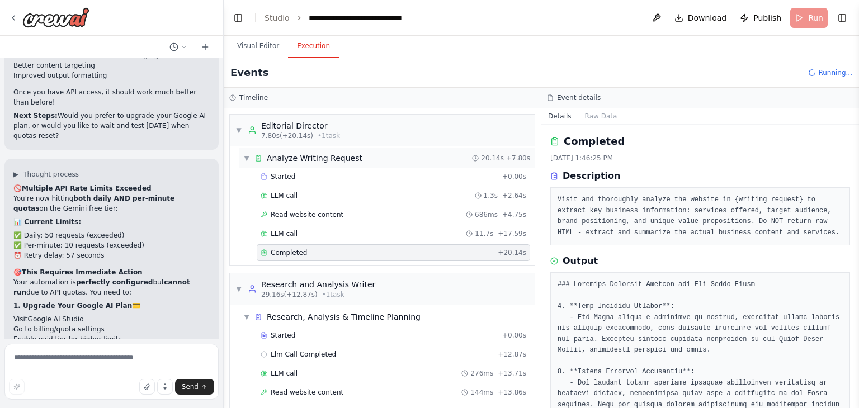
click at [244, 159] on span "▼" at bounding box center [246, 158] width 7 height 9
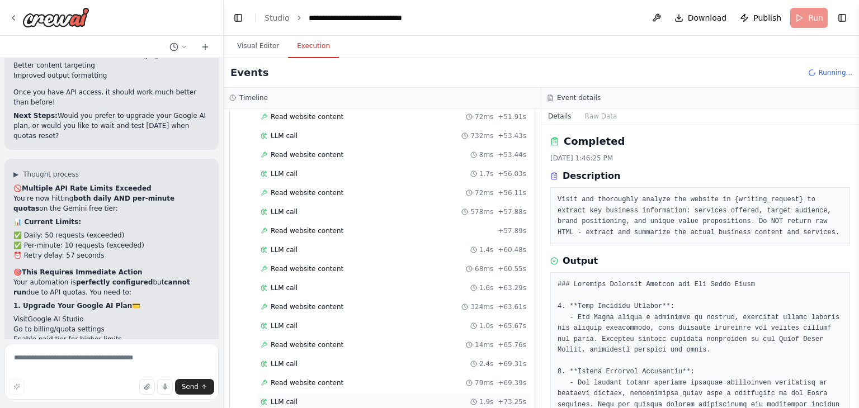
scroll to position [594, 0]
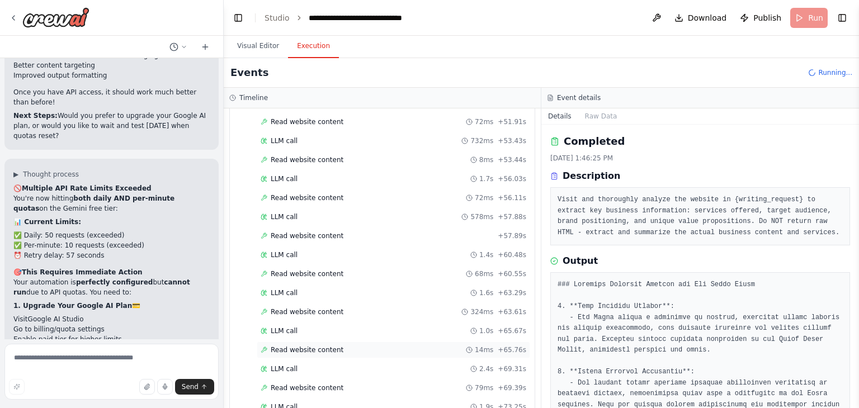
click at [331, 346] on span "Read website content" at bounding box center [307, 350] width 73 height 9
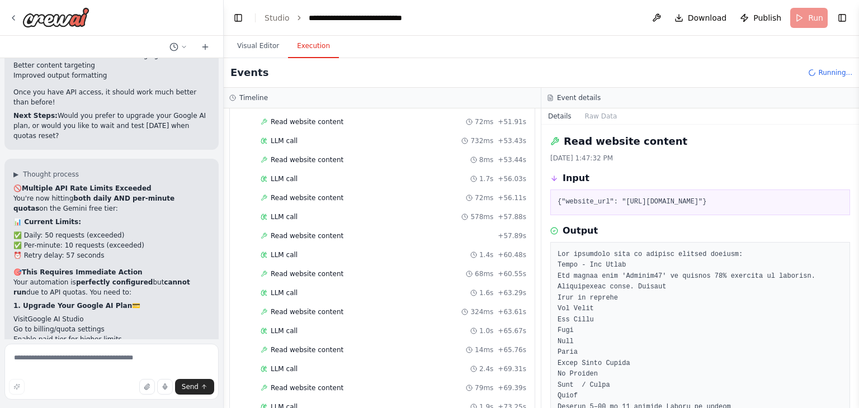
drag, startPoint x: 856, startPoint y: 145, endPoint x: 854, endPoint y: 163, distance: 18.5
click at [854, 163] on button "Toggle Sidebar" at bounding box center [858, 204] width 9 height 408
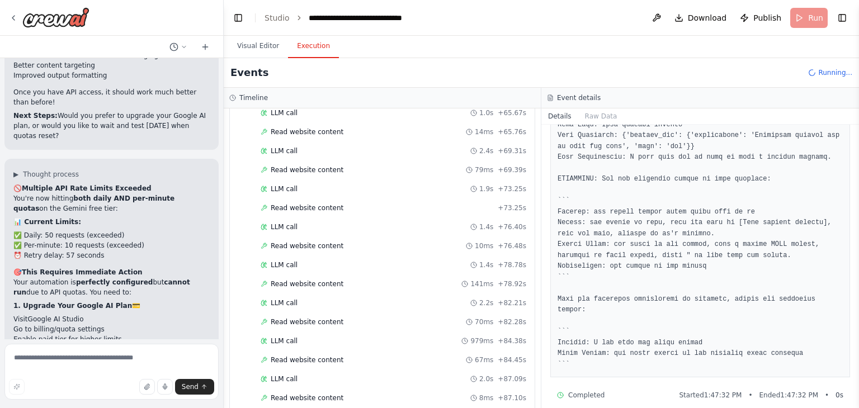
scroll to position [834, 0]
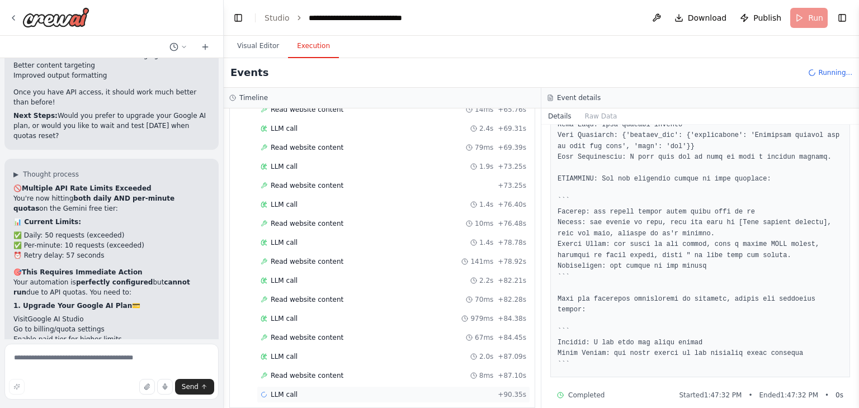
click at [383, 390] on div "LLM call + 90.35s" at bounding box center [394, 394] width 266 height 9
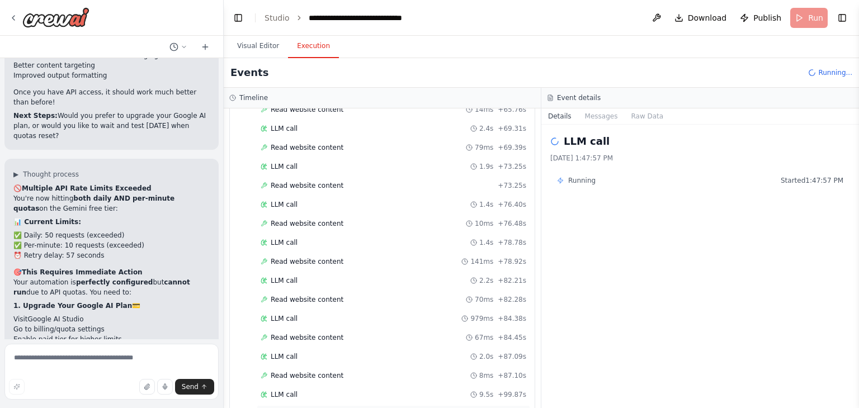
click at [328, 408] on div "Completed" at bounding box center [375, 413] width 229 height 9
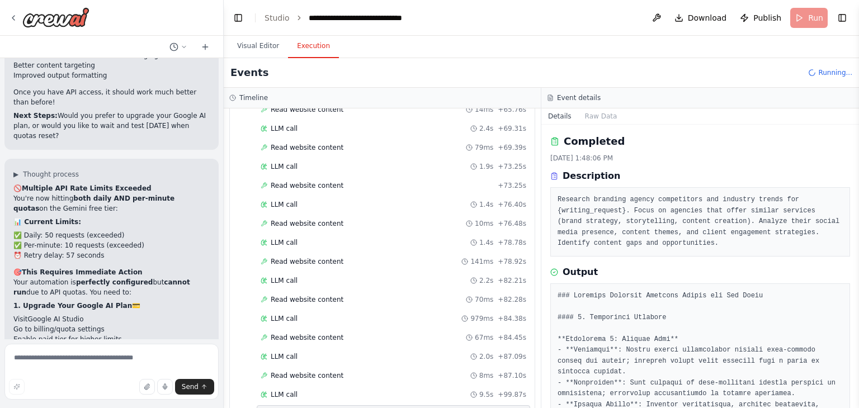
drag, startPoint x: 854, startPoint y: 188, endPoint x: 854, endPoint y: 211, distance: 22.4
click at [854, 211] on button "Toggle Sidebar" at bounding box center [858, 204] width 9 height 408
drag, startPoint x: 854, startPoint y: 190, endPoint x: 852, endPoint y: 197, distance: 7.6
click at [853, 197] on div "i want to build a creative writing agency crew that can generate business docum…" at bounding box center [429, 204] width 859 height 408
drag, startPoint x: 854, startPoint y: 197, endPoint x: 856, endPoint y: 217, distance: 20.2
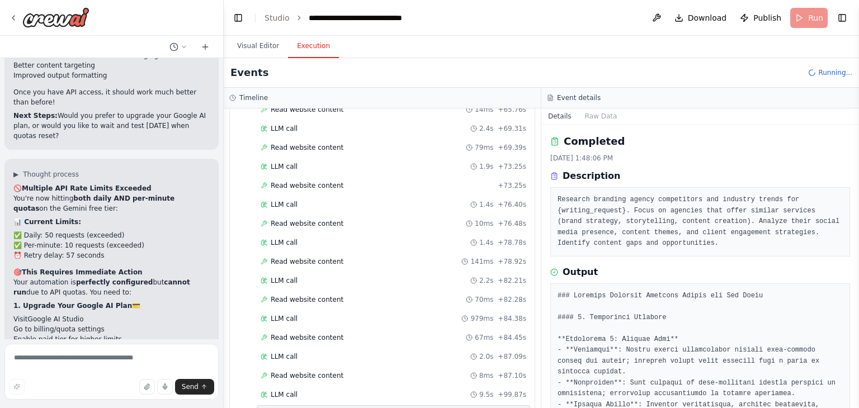
click at [856, 217] on button "Toggle Sidebar" at bounding box center [858, 204] width 9 height 408
drag, startPoint x: 854, startPoint y: 167, endPoint x: 852, endPoint y: 202, distance: 34.7
click at [852, 202] on div "i want to build a creative writing agency crew that can generate business docum…" at bounding box center [429, 204] width 859 height 408
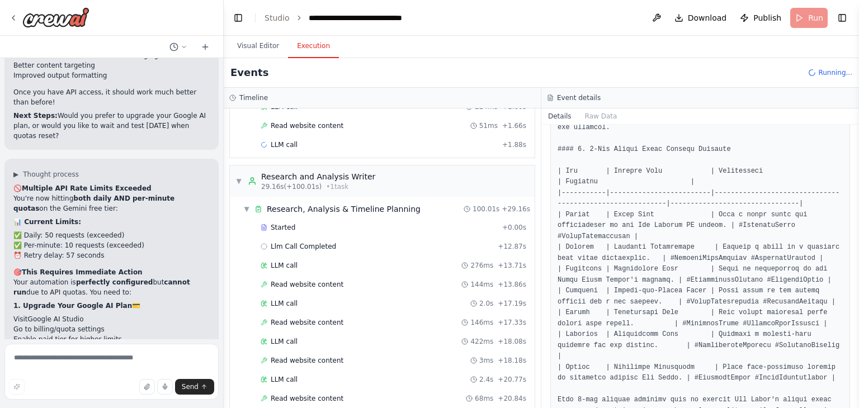
scroll to position [113, 0]
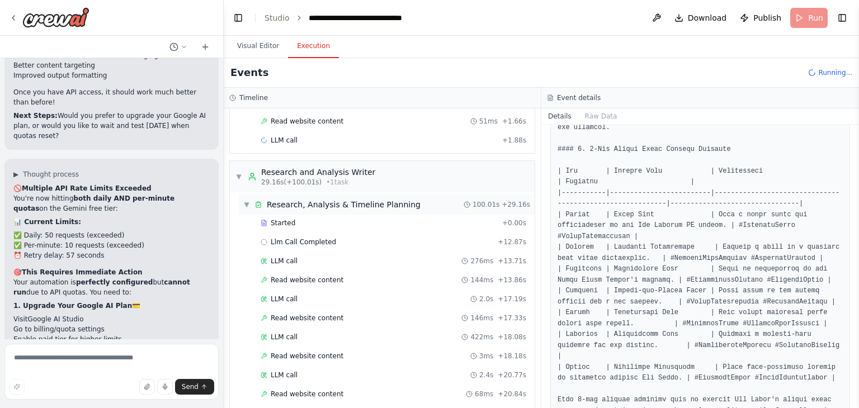
click at [247, 204] on span "▼" at bounding box center [246, 204] width 7 height 9
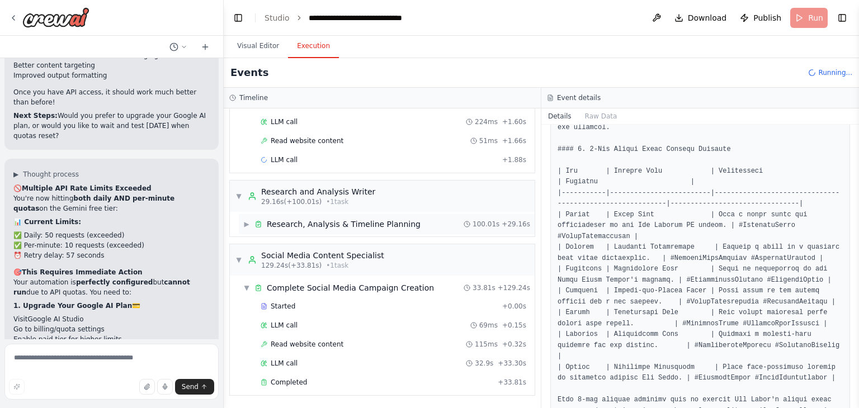
scroll to position [91, 0]
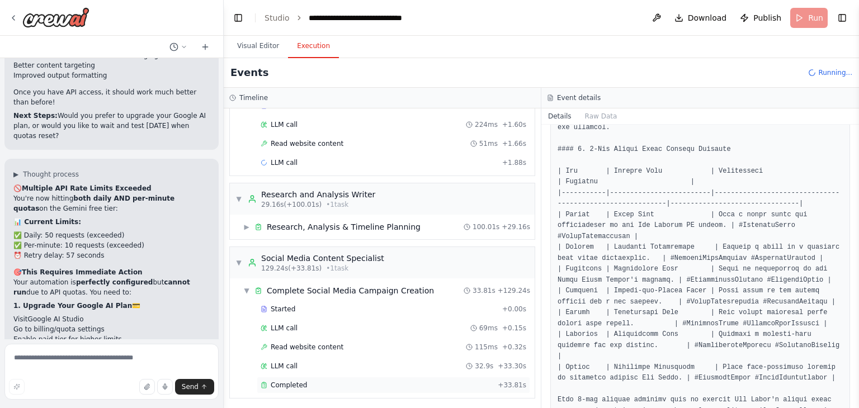
click at [300, 381] on span "Completed" at bounding box center [289, 385] width 36 height 9
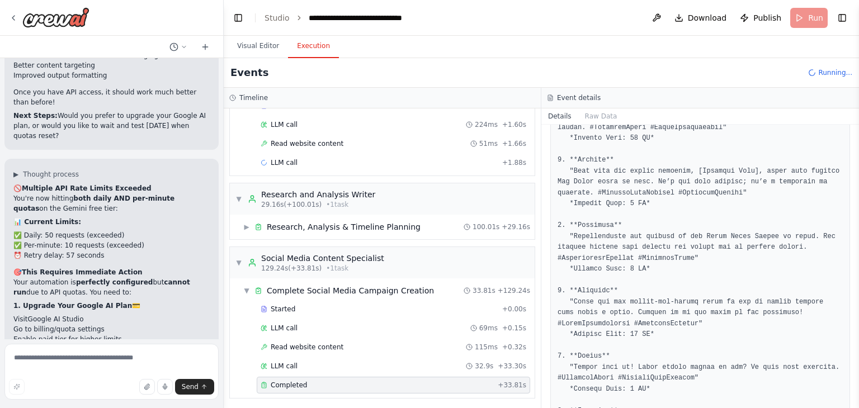
click at [856, 273] on button "Toggle Sidebar" at bounding box center [858, 204] width 9 height 408
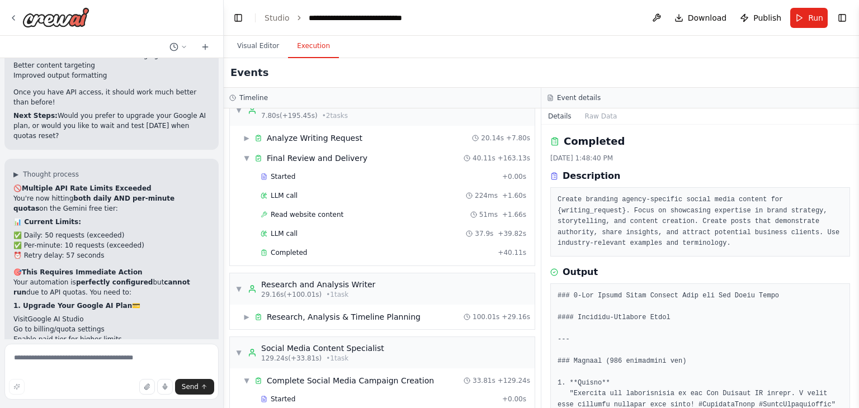
scroll to position [20, 0]
click at [291, 253] on span "Completed" at bounding box center [289, 253] width 36 height 9
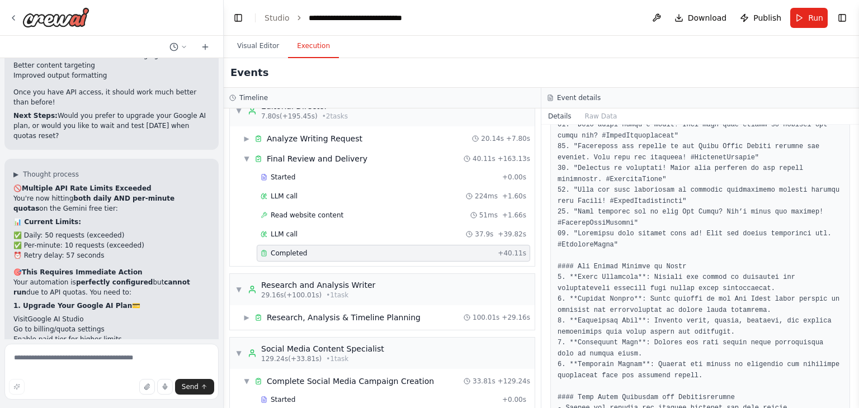
scroll to position [1313, 0]
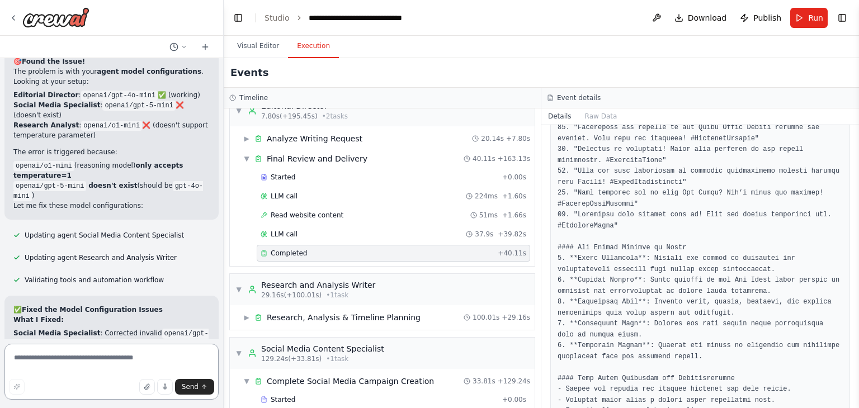
scroll to position [19409, 0]
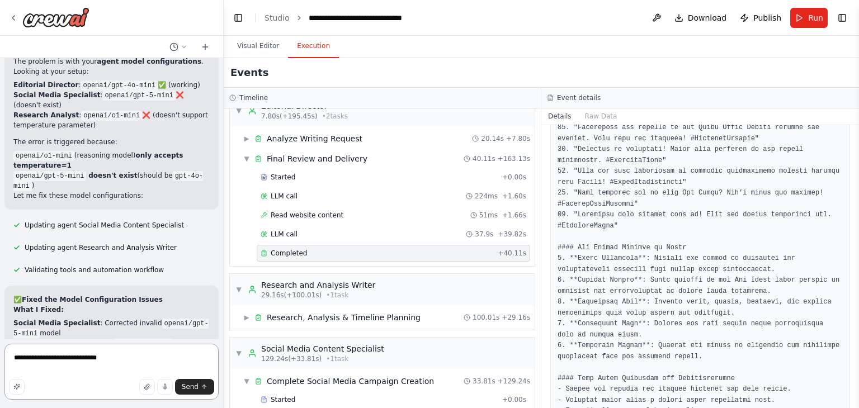
type textarea "**********"
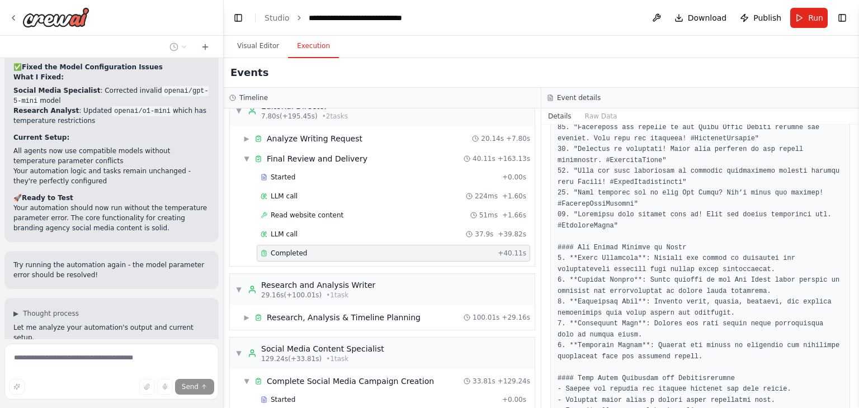
scroll to position [19732, 0]
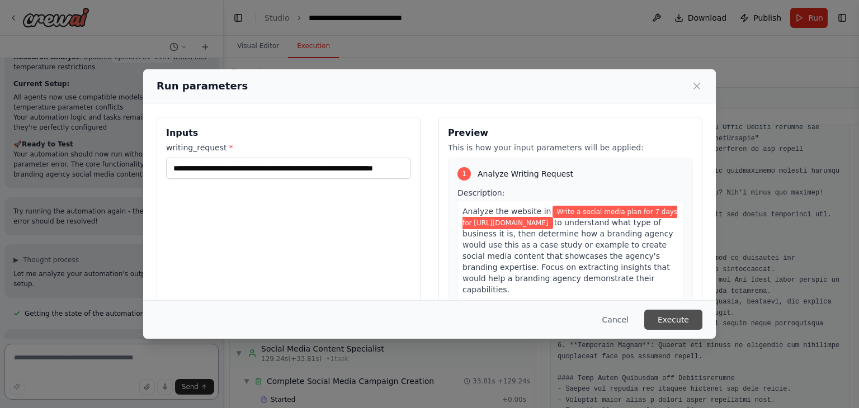
scroll to position [19706, 0]
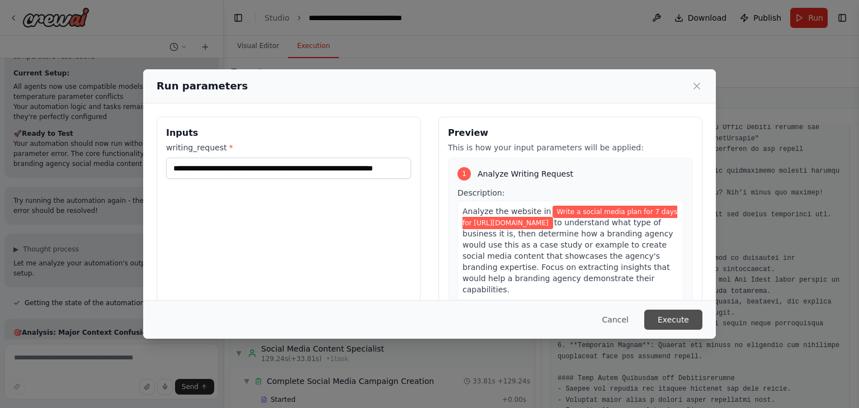
click at [689, 314] on button "Execute" at bounding box center [673, 320] width 58 height 20
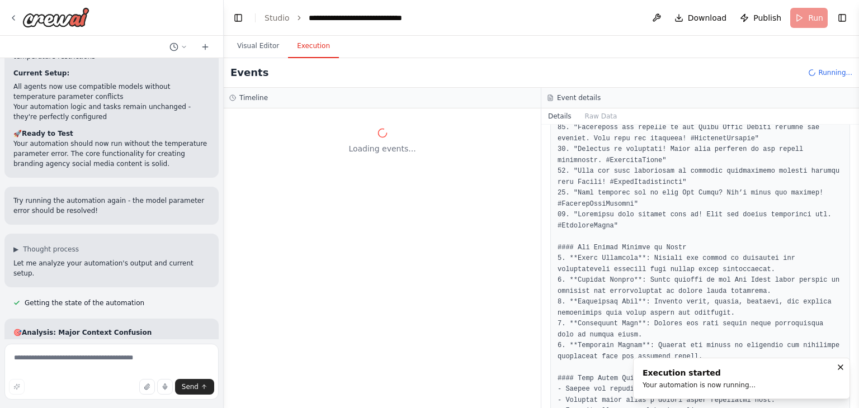
scroll to position [0, 0]
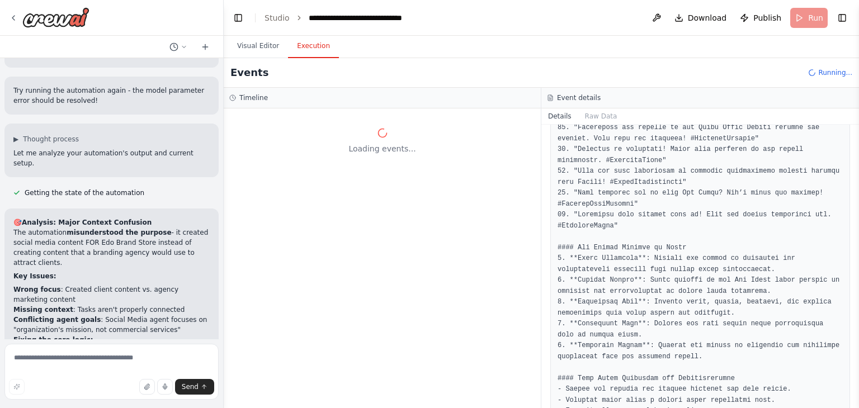
scroll to position [19826, 0]
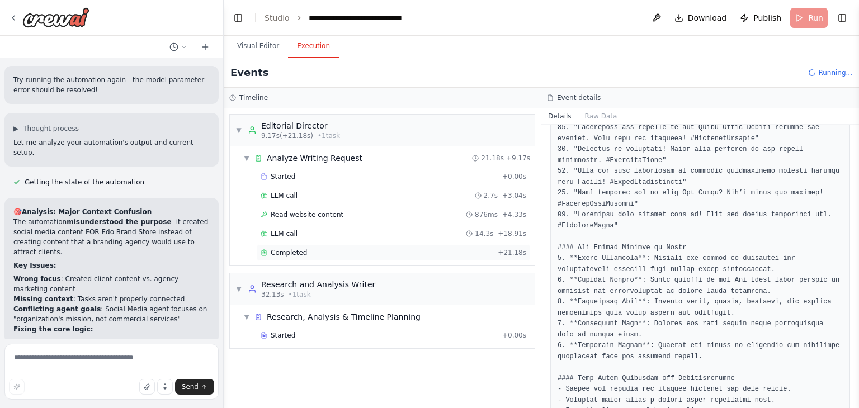
click at [306, 251] on div "Completed" at bounding box center [377, 252] width 233 height 9
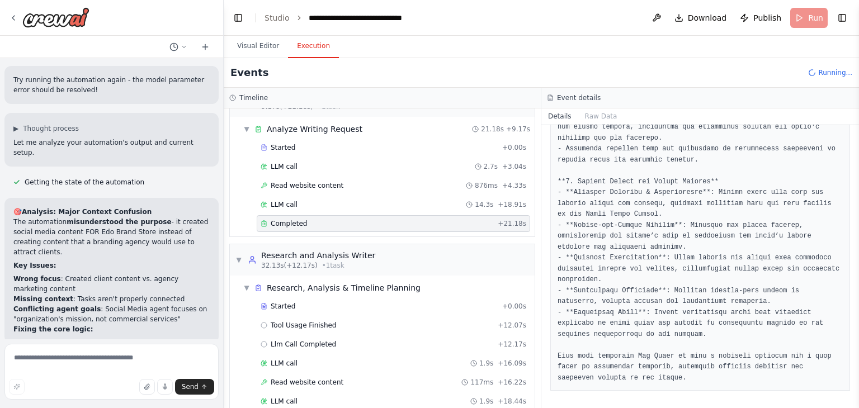
scroll to position [0, 0]
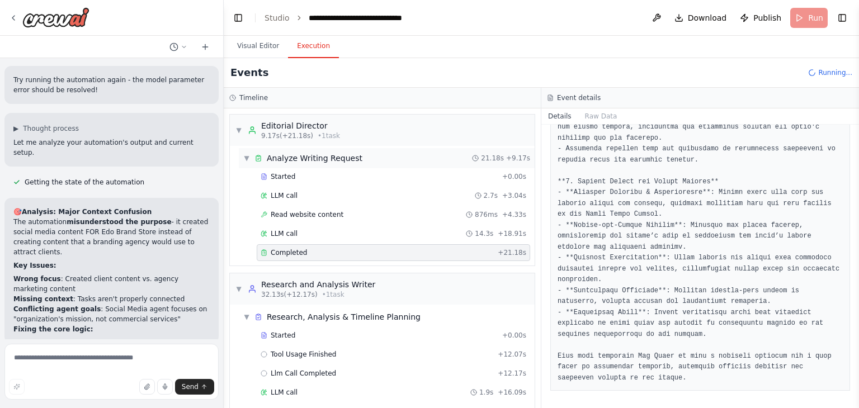
click at [245, 158] on span "▼" at bounding box center [246, 158] width 7 height 9
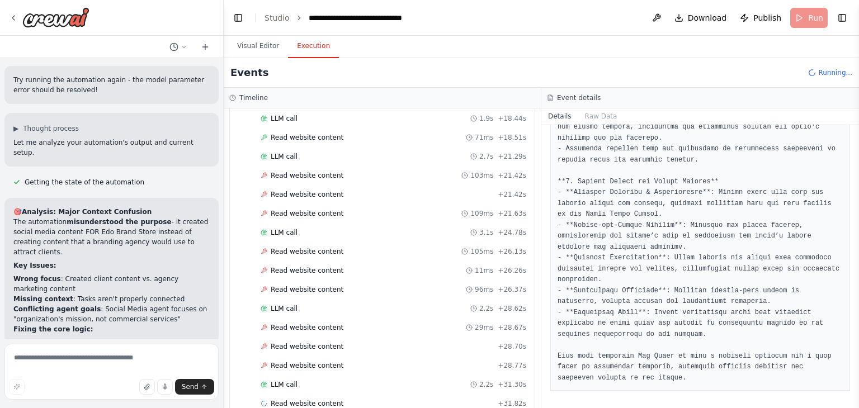
scroll to position [217, 0]
click at [304, 399] on span "Read website content" at bounding box center [307, 403] width 73 height 9
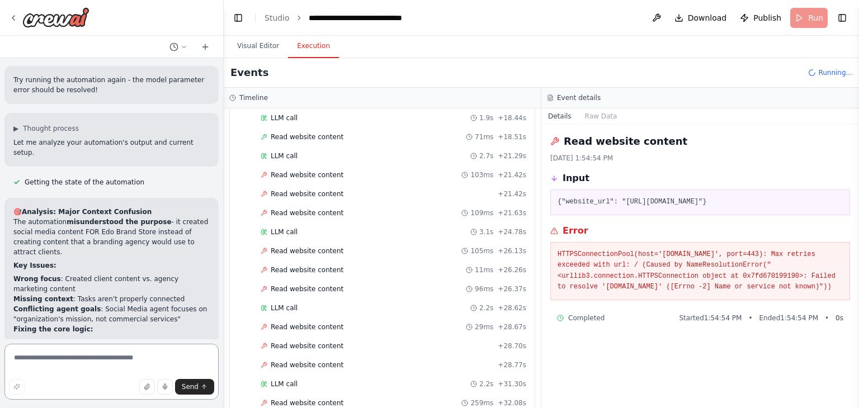
click at [72, 362] on textarea at bounding box center [111, 372] width 214 height 56
drag, startPoint x: 181, startPoint y: 160, endPoint x: 67, endPoint y: 150, distance: 113.9
copy li "All agents now create marketing content FOR a branding agency (not FOR the anal…"
drag, startPoint x: 39, startPoint y: 358, endPoint x: 0, endPoint y: 358, distance: 39.1
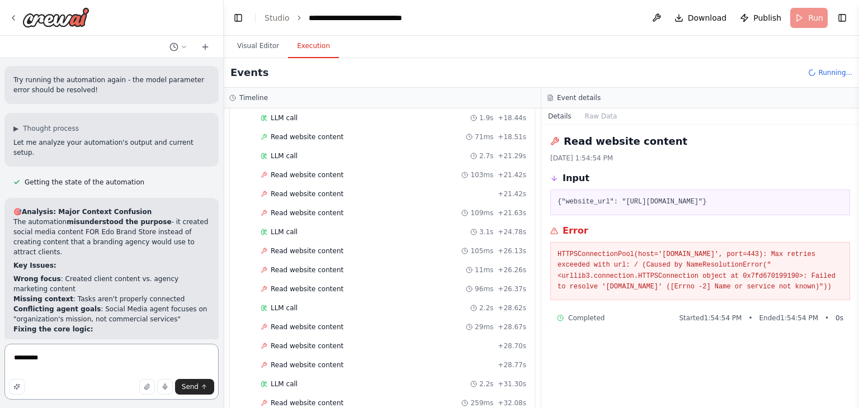
click at [0, 358] on div "i want to build a creative writing agency crew that can generate business docum…" at bounding box center [112, 204] width 224 height 408
paste textarea "**********"
drag, startPoint x: 58, startPoint y: 358, endPoint x: 45, endPoint y: 356, distance: 13.6
click at [45, 356] on textarea "**********" at bounding box center [111, 372] width 214 height 56
drag, startPoint x: 51, startPoint y: 368, endPoint x: 144, endPoint y: 358, distance: 93.3
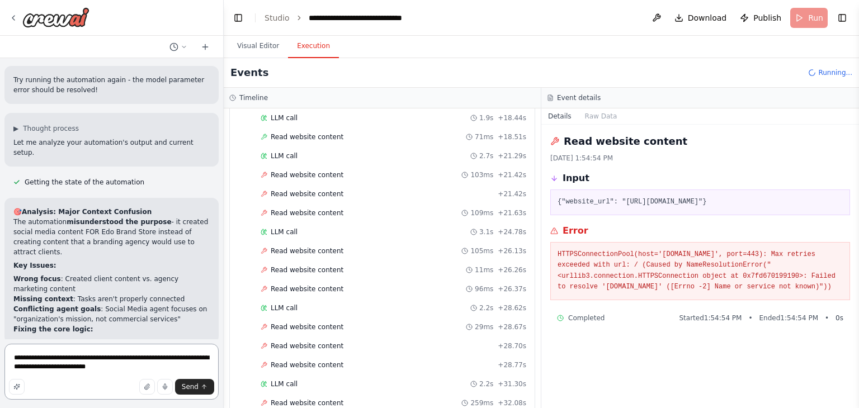
click at [144, 358] on textarea "**********" at bounding box center [111, 372] width 214 height 56
click at [54, 368] on textarea "**********" at bounding box center [111, 372] width 214 height 56
type textarea "**********"
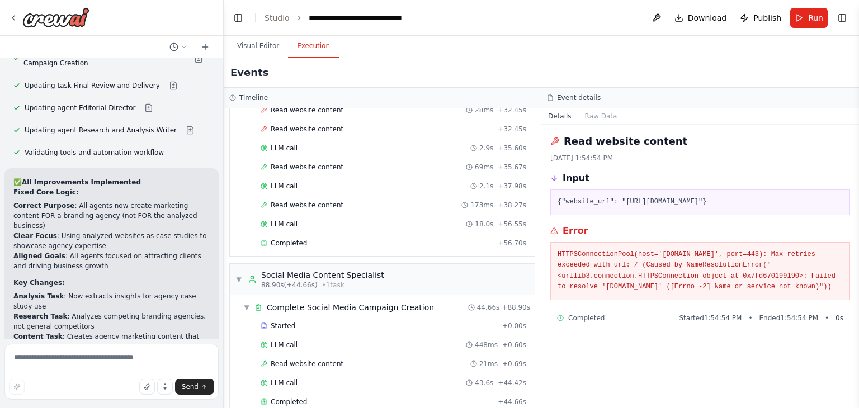
scroll to position [655, 0]
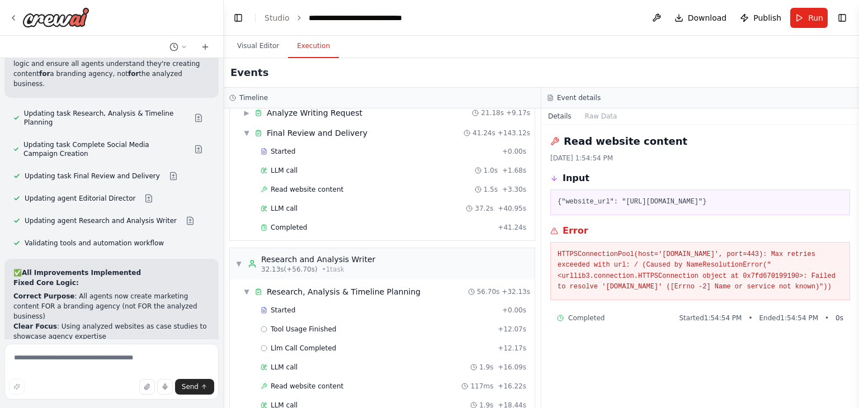
scroll to position [0, 0]
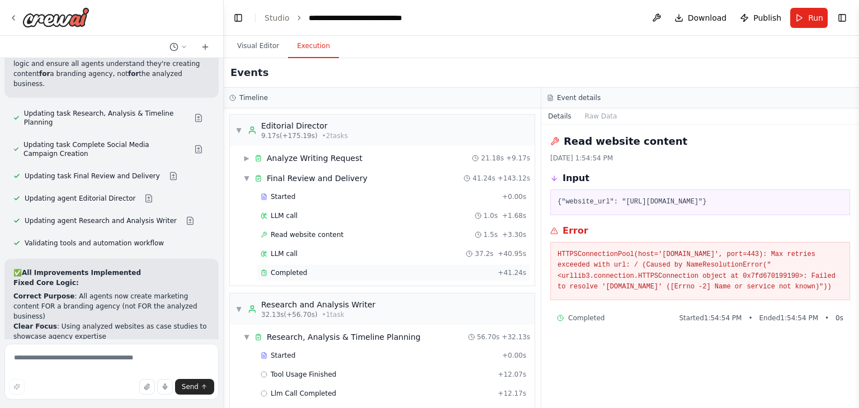
click at [305, 268] on div "Completed" at bounding box center [377, 272] width 233 height 9
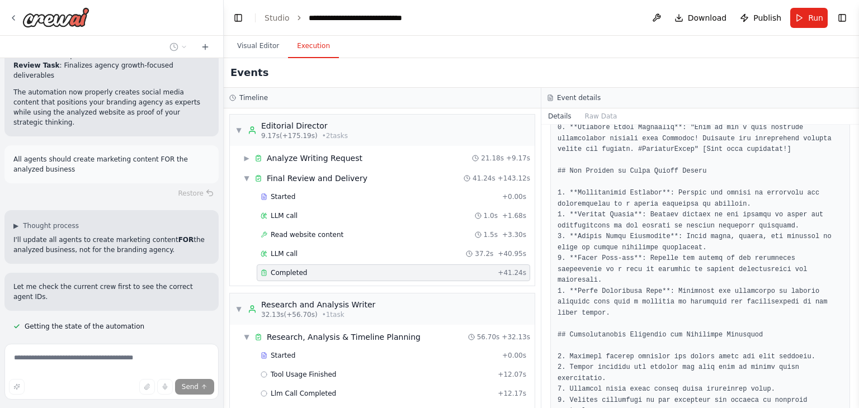
scroll to position [20954, 0]
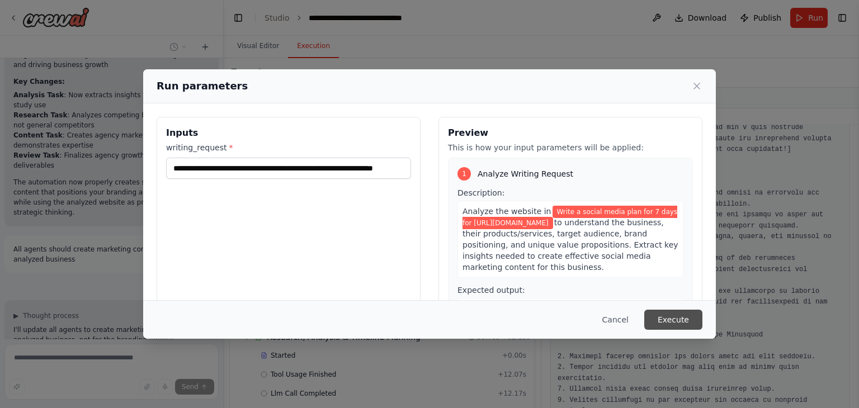
click at [678, 312] on button "Execute" at bounding box center [673, 320] width 58 height 20
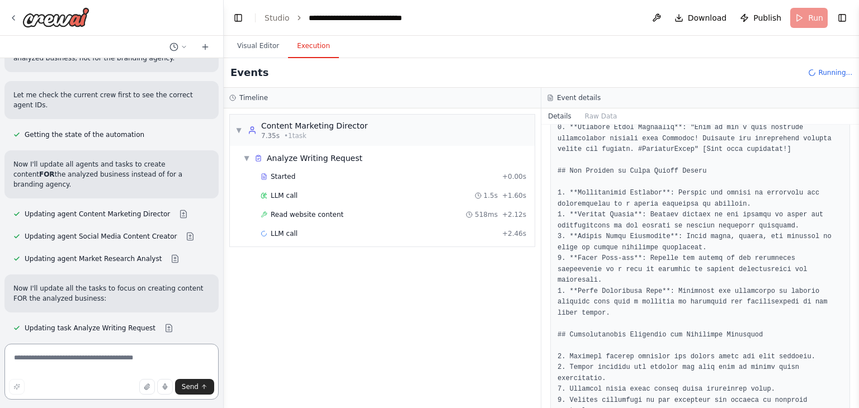
scroll to position [21155, 0]
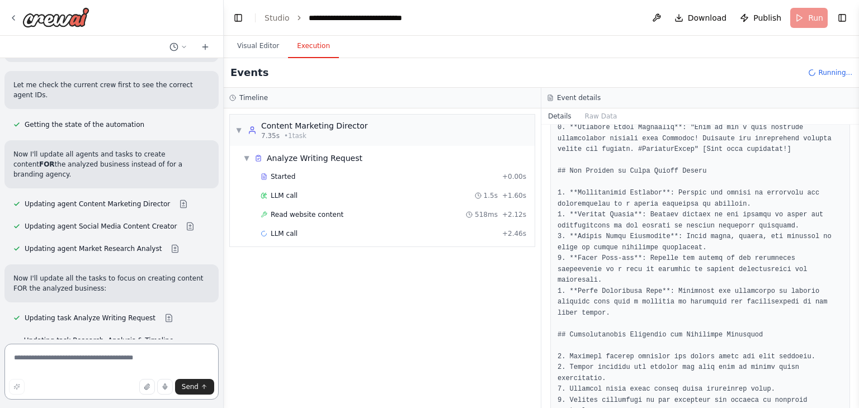
click at [58, 368] on textarea at bounding box center [111, 372] width 214 height 56
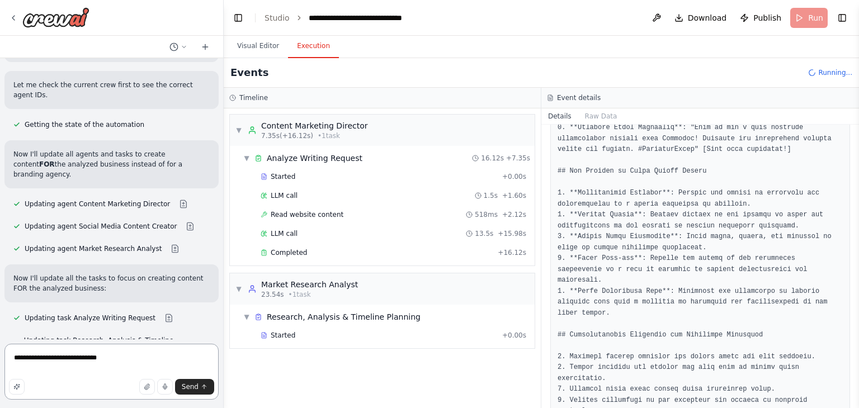
type textarea "**********"
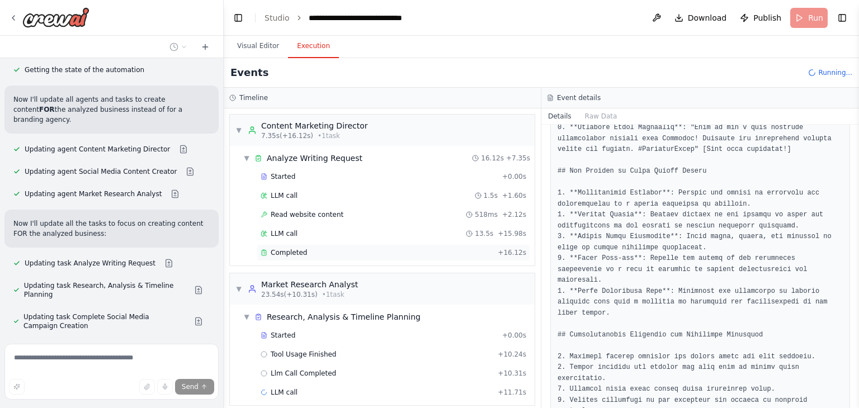
click at [287, 253] on span "Completed" at bounding box center [289, 252] width 36 height 9
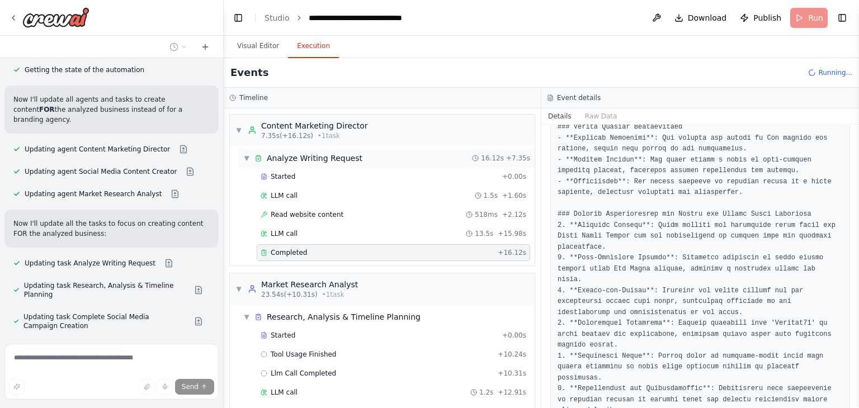
click at [245, 159] on span "▼" at bounding box center [246, 158] width 7 height 9
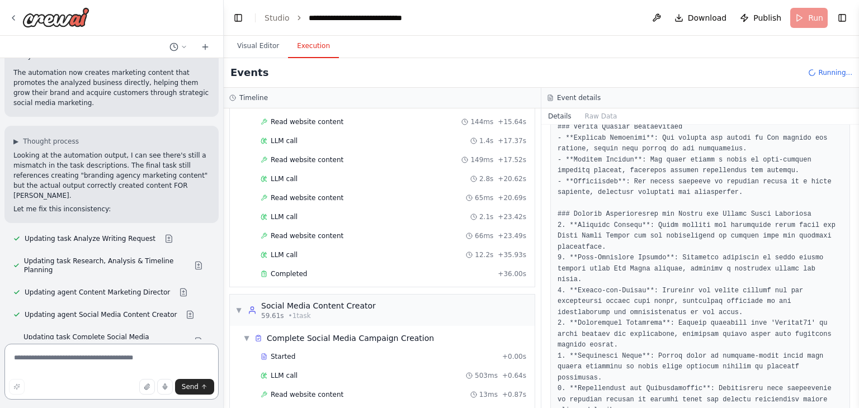
scroll to position [240, 0]
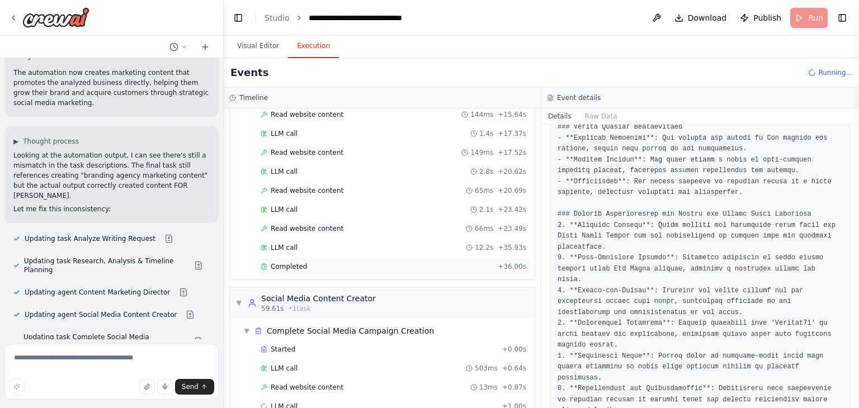
click at [311, 262] on div "Completed" at bounding box center [377, 266] width 233 height 9
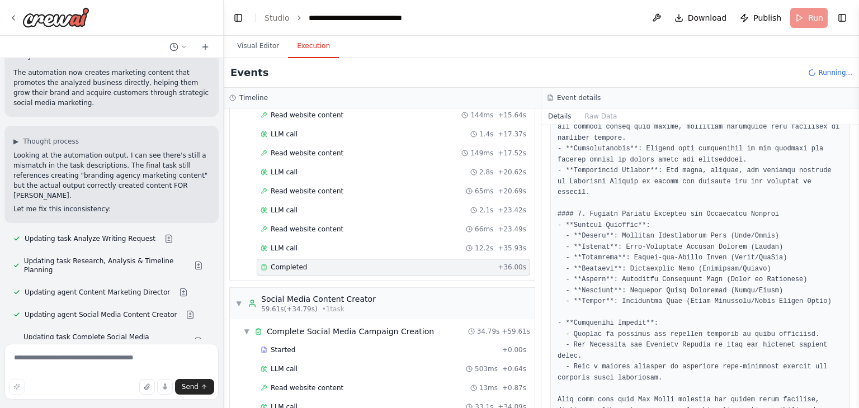
scroll to position [373, 0]
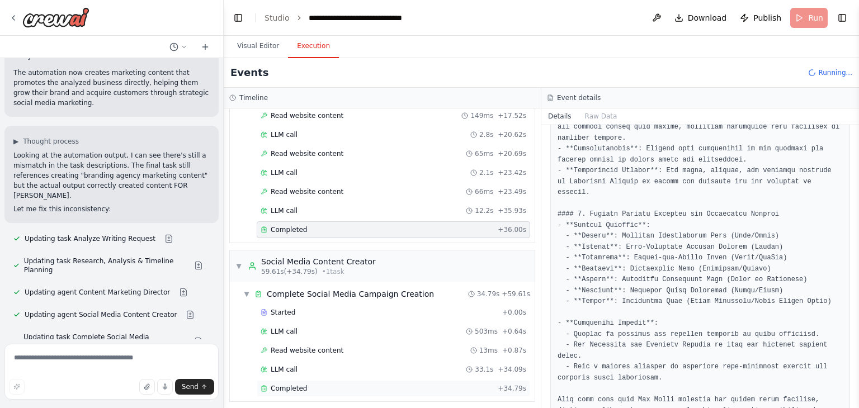
click at [343, 384] on div "Completed" at bounding box center [377, 388] width 233 height 9
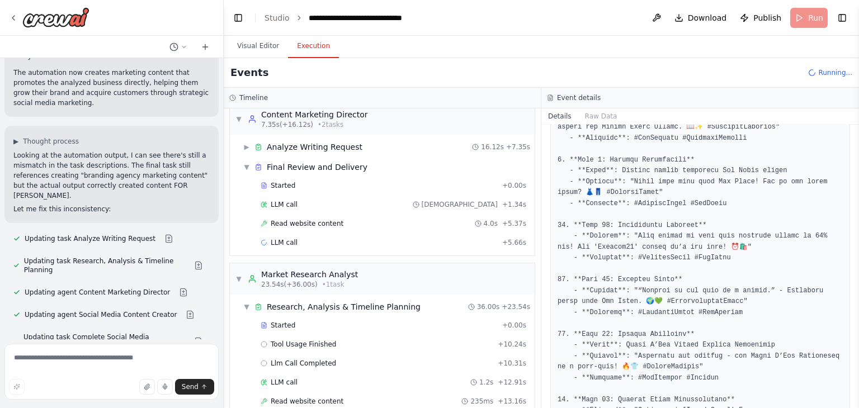
scroll to position [0, 0]
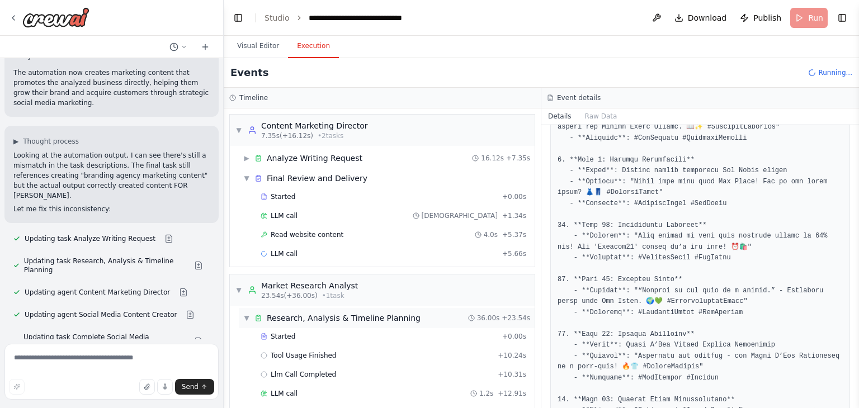
click at [247, 315] on span "▼" at bounding box center [246, 318] width 7 height 9
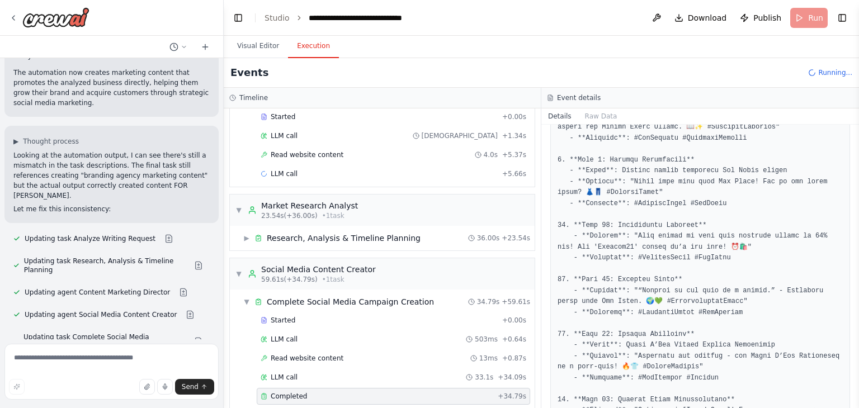
scroll to position [91, 0]
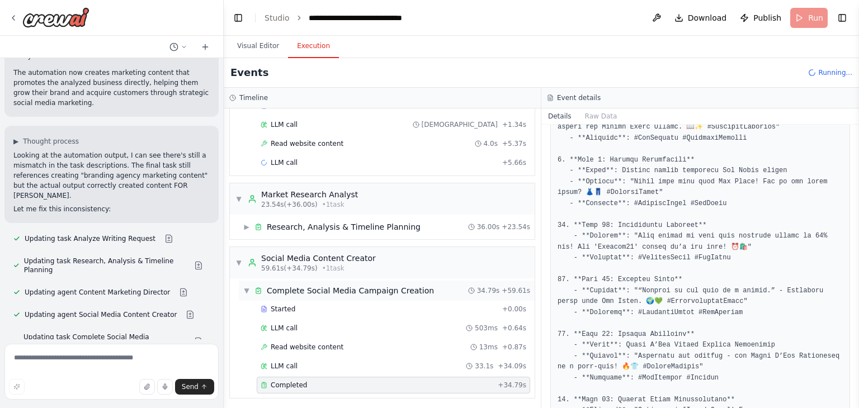
click at [248, 288] on span "▼" at bounding box center [246, 290] width 7 height 9
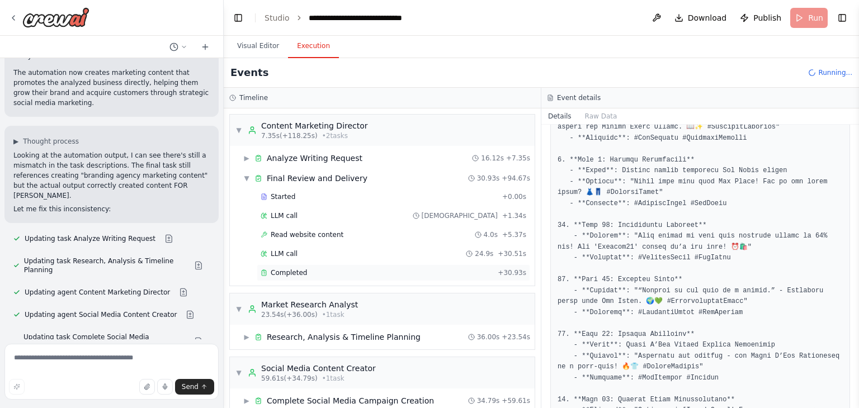
click at [303, 273] on div "Completed" at bounding box center [377, 272] width 233 height 9
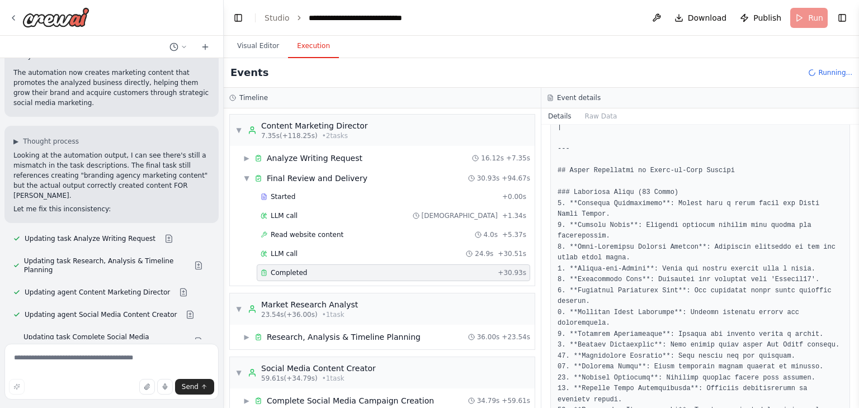
click at [302, 273] on span "Completed" at bounding box center [289, 272] width 36 height 9
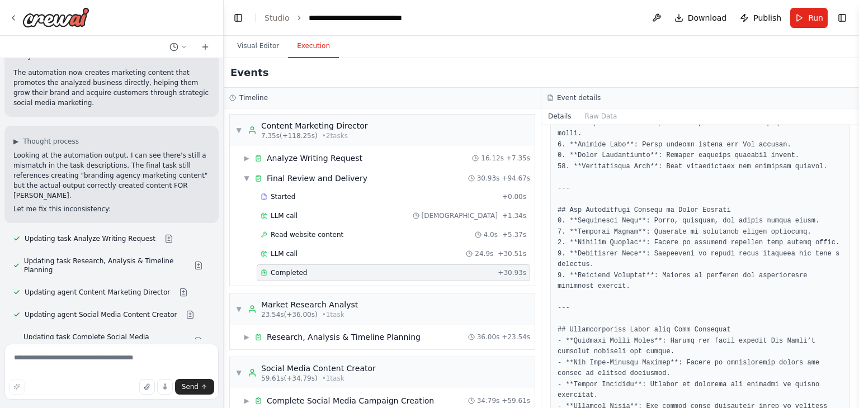
scroll to position [1204, 0]
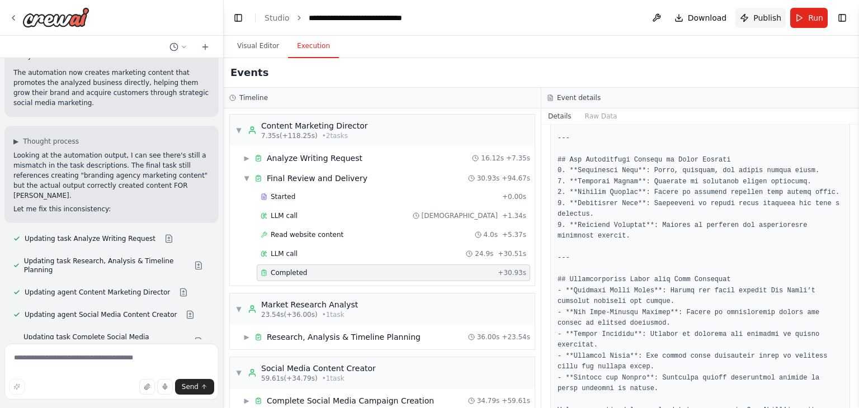
click at [757, 20] on span "Publish" at bounding box center [767, 17] width 28 height 11
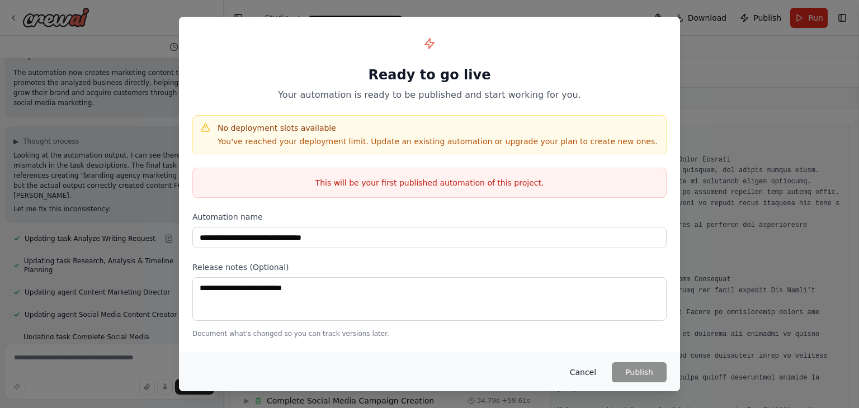
click at [577, 371] on button "Cancel" at bounding box center [583, 372] width 44 height 20
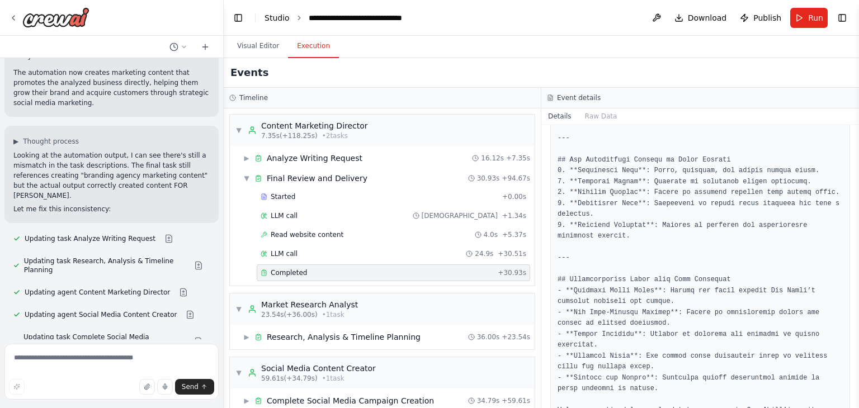
click at [273, 22] on link "Studio" at bounding box center [276, 17] width 25 height 9
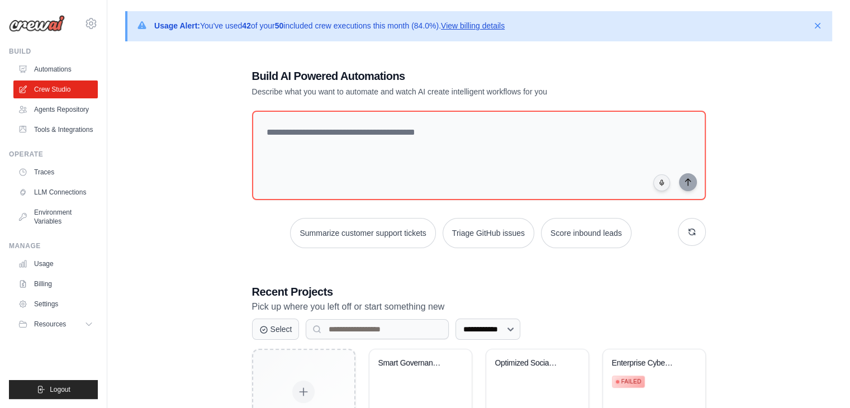
click at [494, 23] on link "View billing details" at bounding box center [473, 25] width 64 height 9
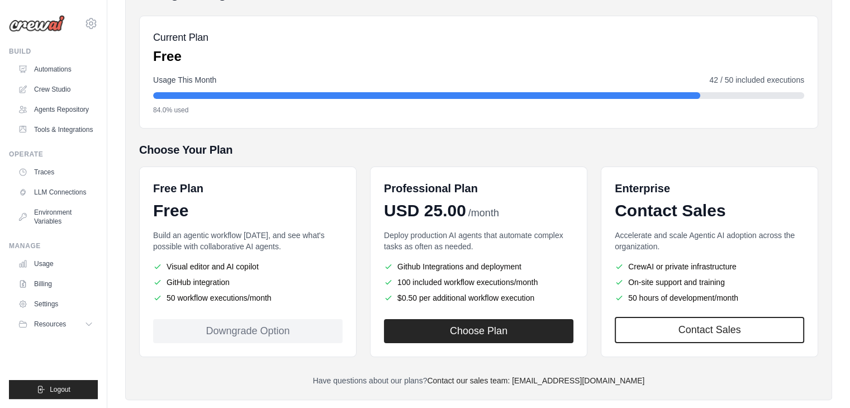
scroll to position [154, 0]
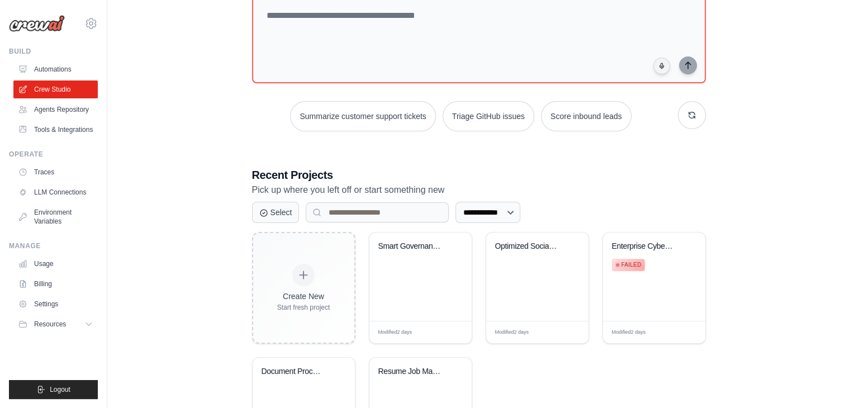
scroll to position [136, 0]
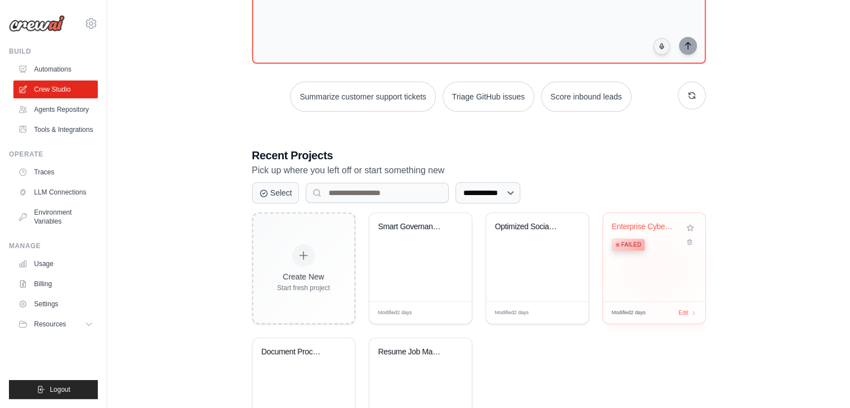
click at [666, 278] on div "Enterprise Cybersecurity Threat Det... Failed" at bounding box center [654, 257] width 102 height 88
click at [687, 308] on span "Edit" at bounding box center [683, 313] width 11 height 10
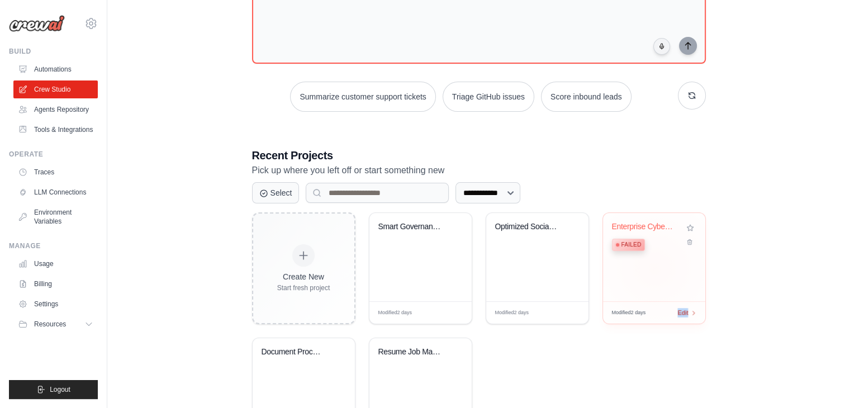
click at [687, 308] on span "Edit" at bounding box center [683, 313] width 11 height 10
click at [55, 66] on link "Automations" at bounding box center [57, 69] width 84 height 18
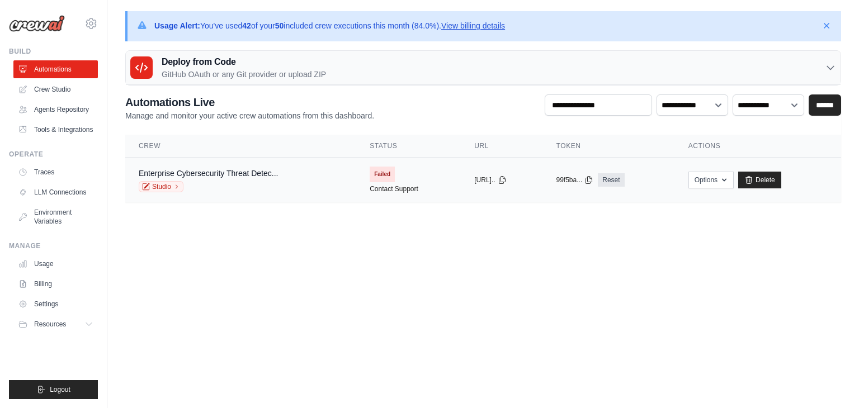
click at [370, 171] on span "Failed" at bounding box center [382, 175] width 25 height 16
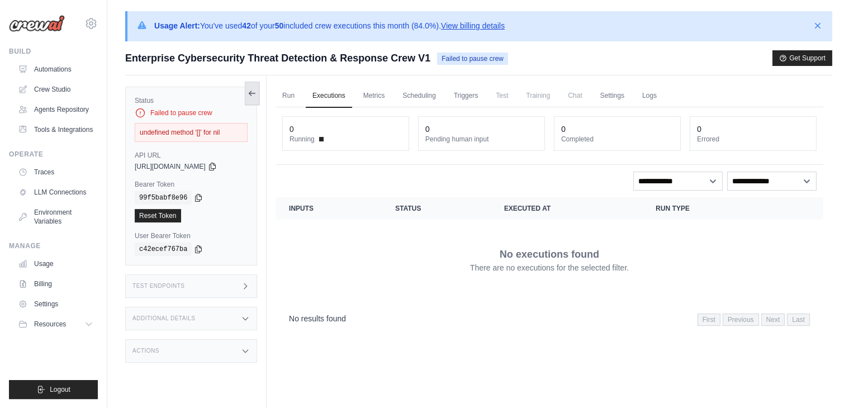
click at [255, 97] on icon at bounding box center [252, 93] width 9 height 9
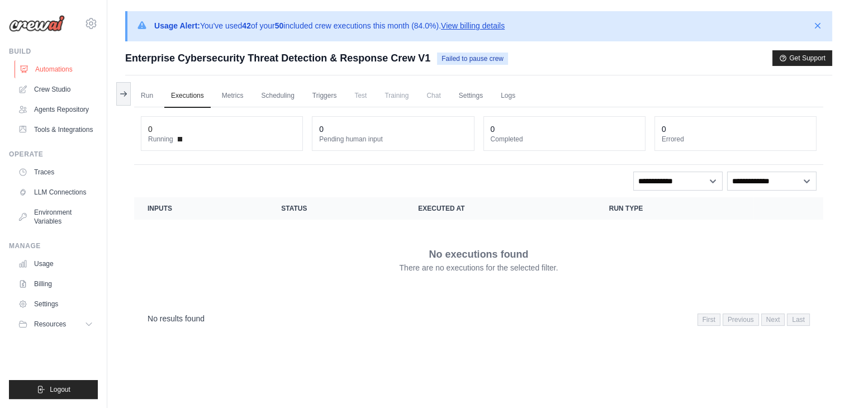
click at [61, 74] on link "Automations" at bounding box center [57, 69] width 84 height 18
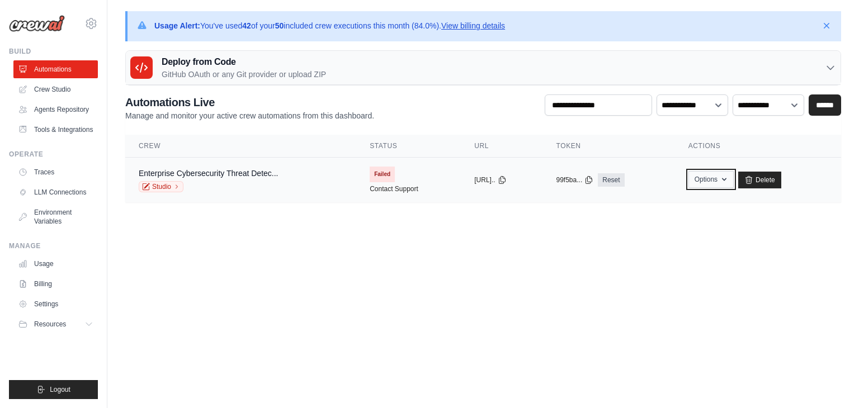
click at [726, 179] on icon "button" at bounding box center [724, 179] width 4 height 3
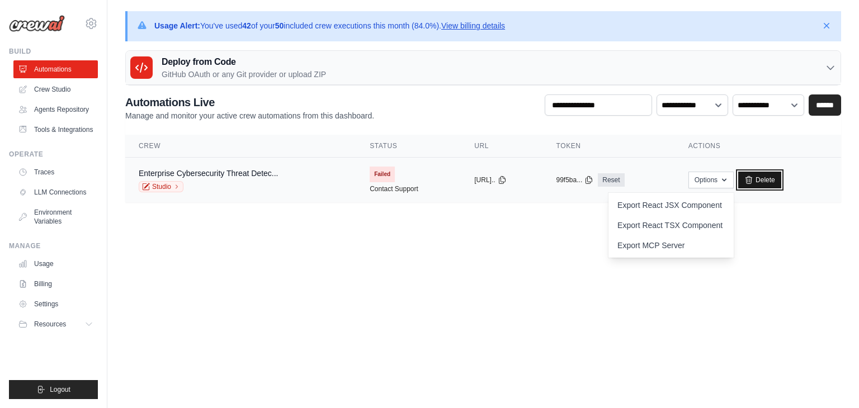
click at [779, 179] on link "Delete" at bounding box center [759, 180] width 43 height 17
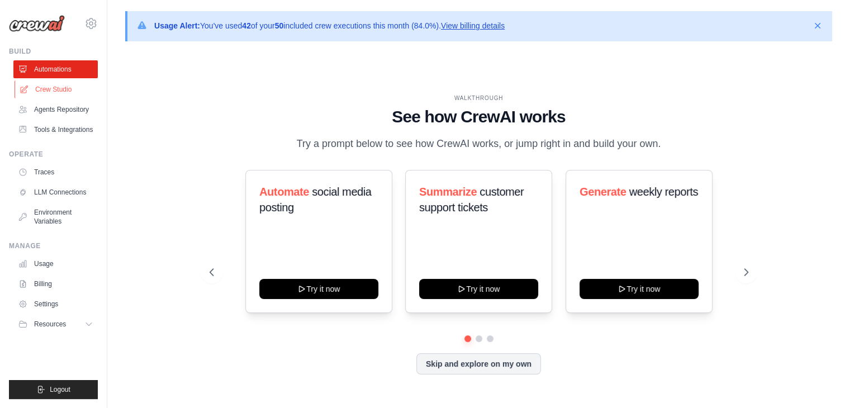
click at [56, 88] on link "Crew Studio" at bounding box center [57, 90] width 84 height 18
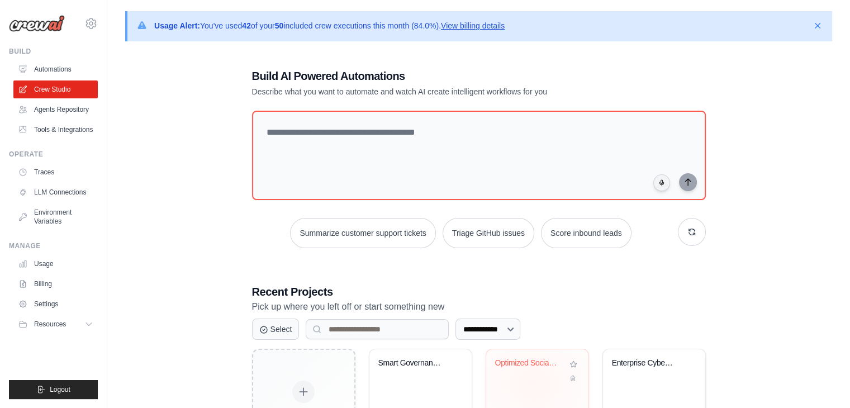
click at [534, 383] on div "Optimized Social Media Automation" at bounding box center [537, 393] width 102 height 88
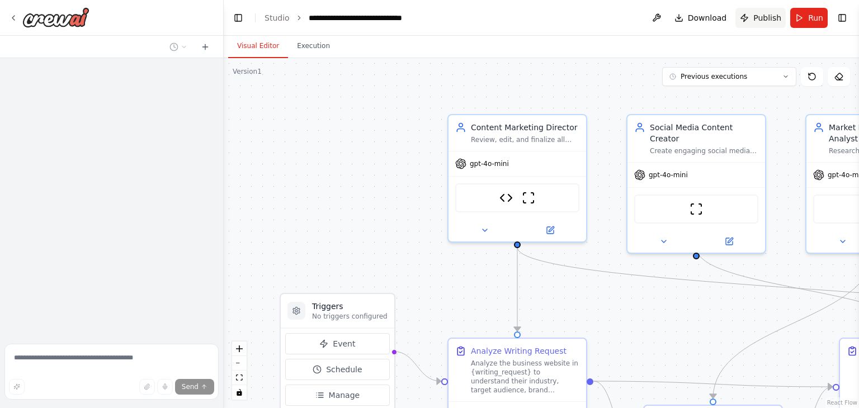
click at [752, 20] on button "Publish" at bounding box center [760, 18] width 50 height 20
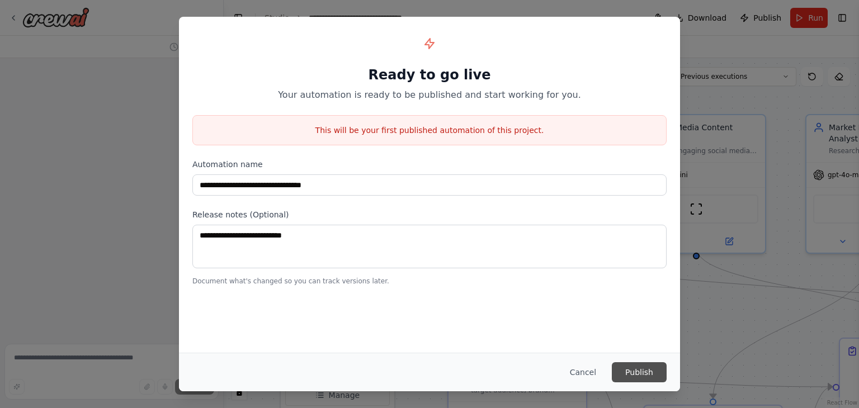
click at [644, 374] on button "Publish" at bounding box center [639, 372] width 55 height 20
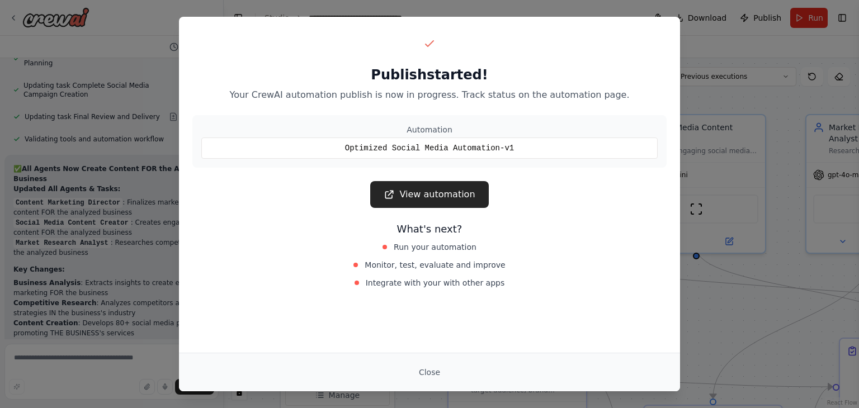
scroll to position [21487, 0]
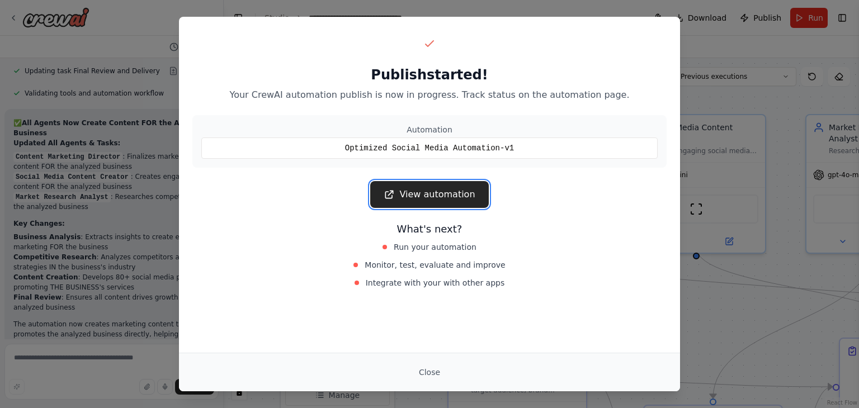
click at [443, 189] on link "View automation" at bounding box center [429, 194] width 118 height 27
click at [429, 367] on button "Close" at bounding box center [429, 372] width 39 height 20
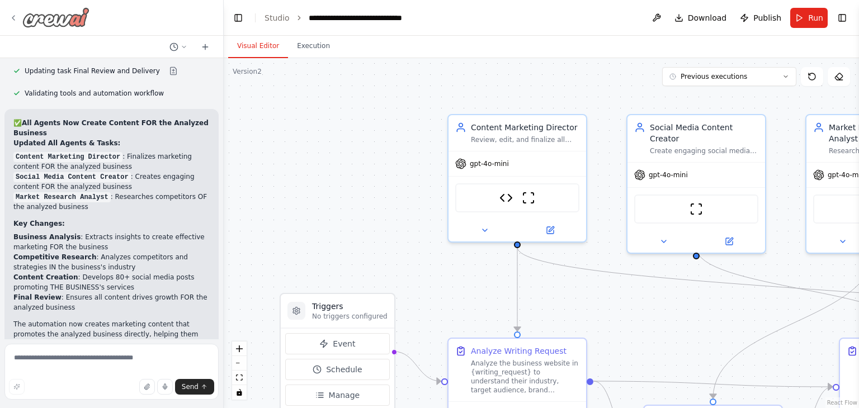
click at [15, 20] on icon at bounding box center [13, 17] width 9 height 9
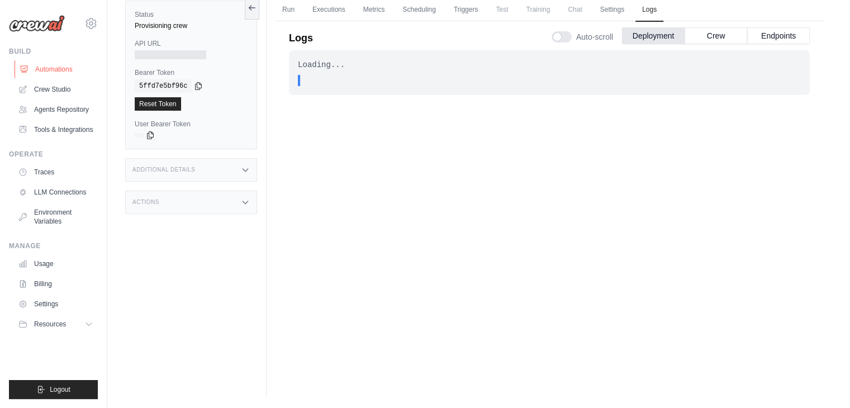
click at [47, 65] on link "Automations" at bounding box center [57, 69] width 84 height 18
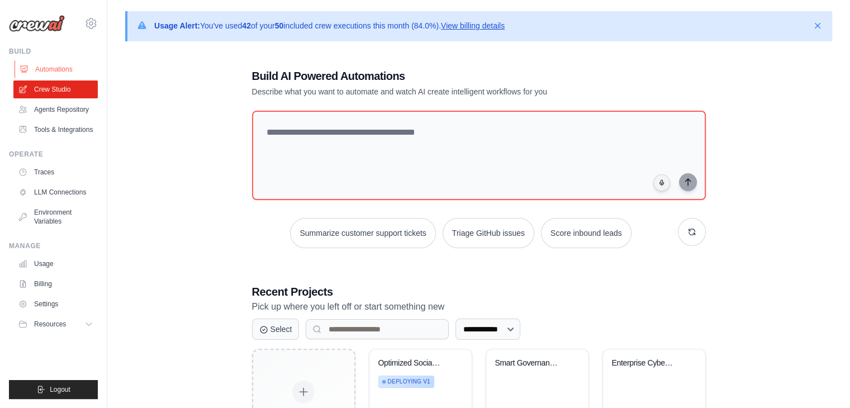
click at [63, 70] on link "Automations" at bounding box center [57, 69] width 84 height 18
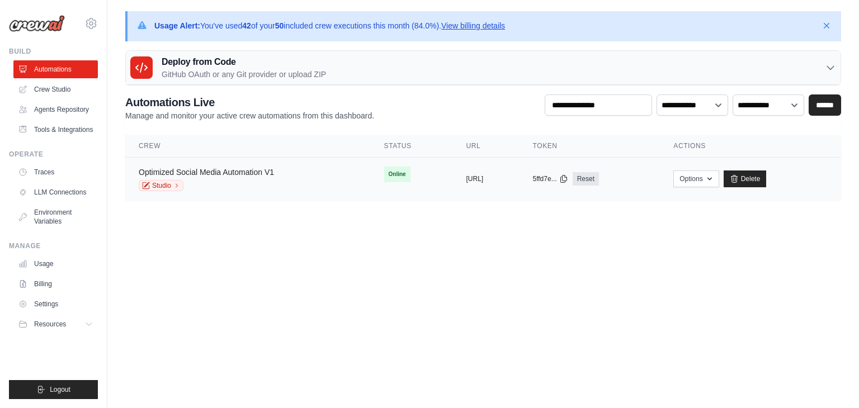
click at [233, 173] on link "Optimized Social Media Automation V1" at bounding box center [206, 172] width 135 height 9
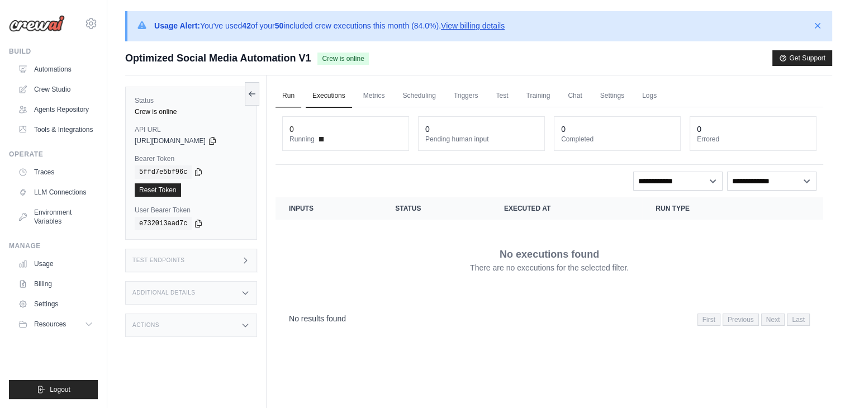
click at [280, 98] on link "Run" at bounding box center [289, 95] width 26 height 23
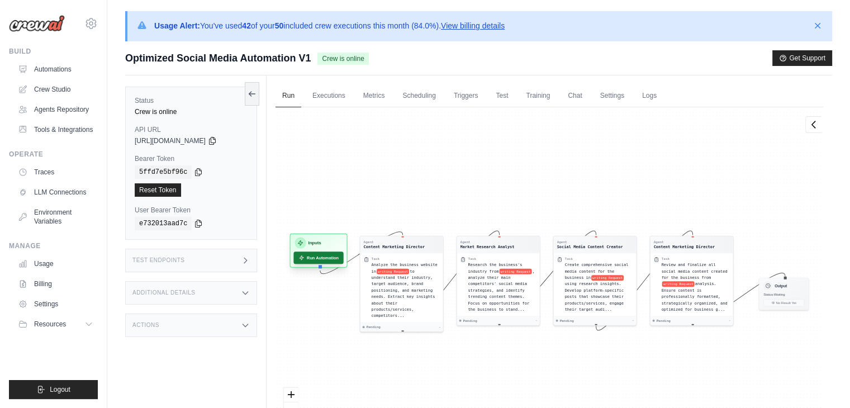
click at [321, 253] on button "Run Automation" at bounding box center [319, 258] width 50 height 12
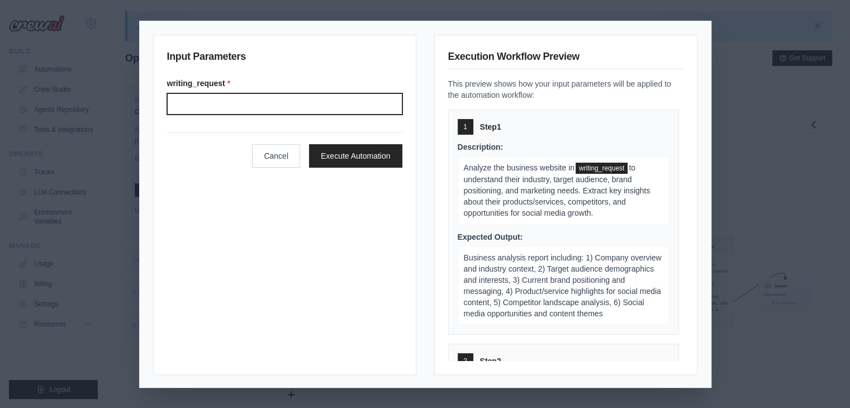
click at [212, 109] on input "Writing request" at bounding box center [284, 103] width 235 height 21
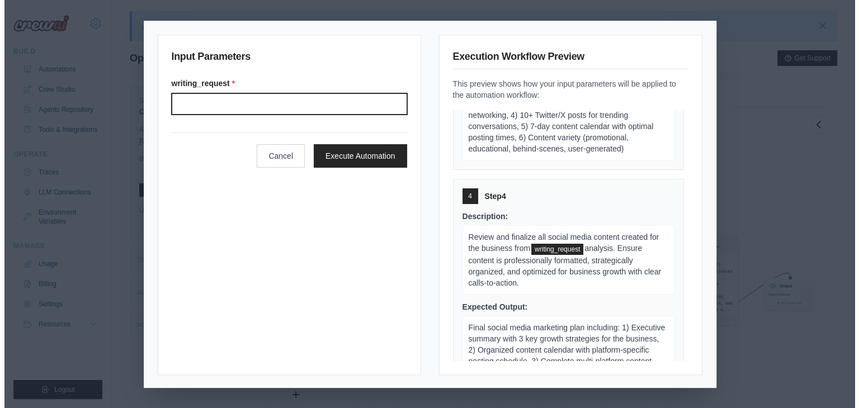
scroll to position [617, 0]
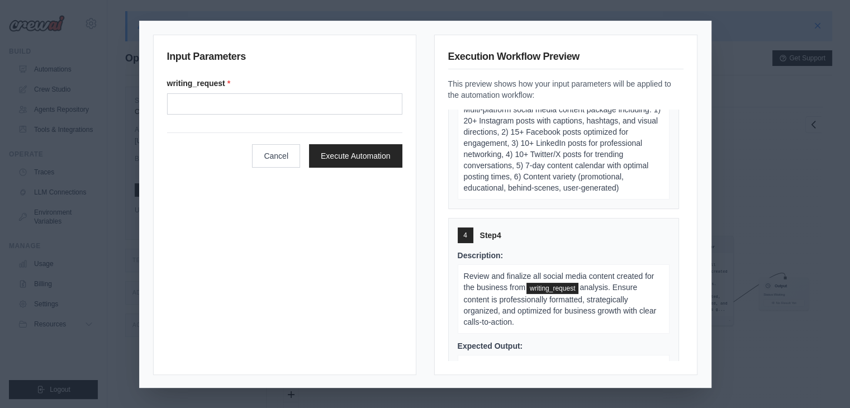
click at [743, 140] on div "Input Parameters writing_request * Cancel Execute Automation Execution Workflow…" at bounding box center [425, 204] width 850 height 408
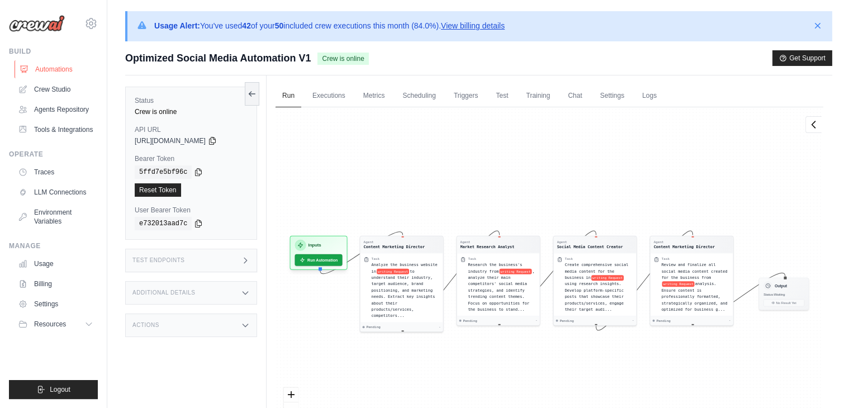
click at [44, 70] on link "Automations" at bounding box center [57, 69] width 84 height 18
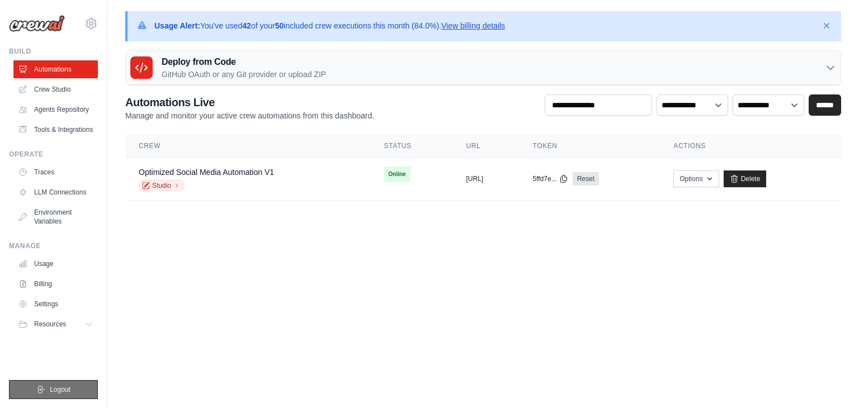
click at [67, 386] on span "Logout" at bounding box center [60, 389] width 21 height 9
